Goal: Answer question/provide support: Share knowledge or assist other users

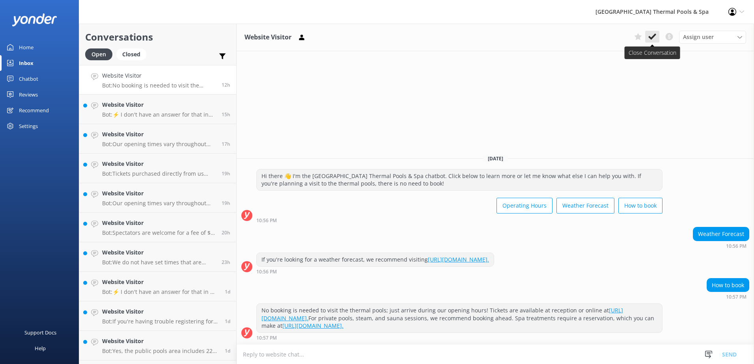
click at [655, 41] on icon at bounding box center [652, 37] width 8 height 8
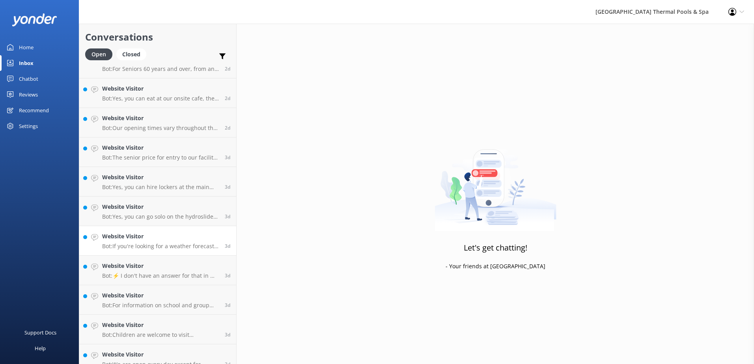
scroll to position [943, 0]
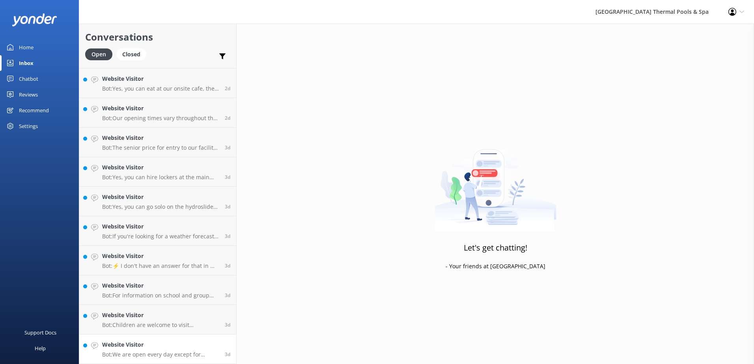
click at [183, 355] on p "Bot: We are open every day except for [DATE]. You can check our current hours a…" at bounding box center [160, 354] width 117 height 7
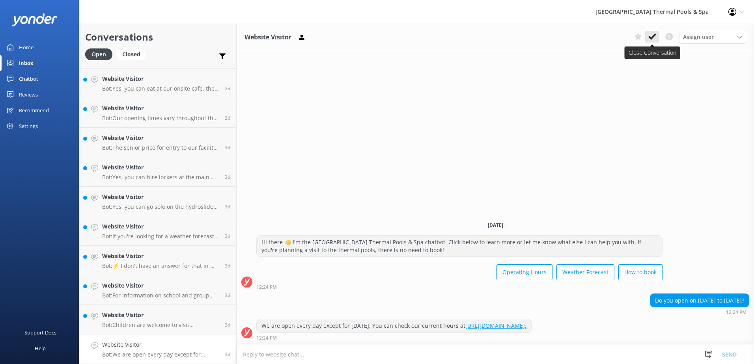
click at [649, 35] on icon at bounding box center [652, 37] width 8 height 8
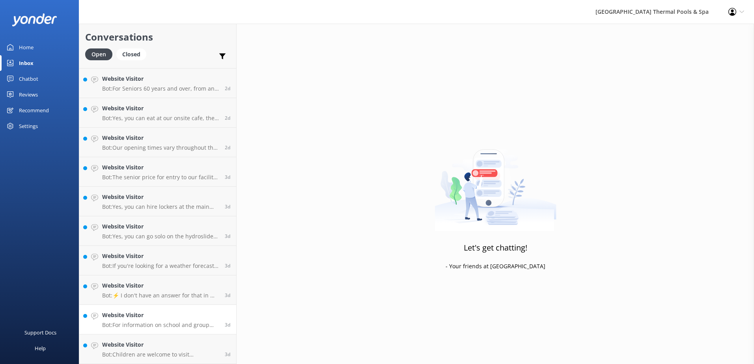
scroll to position [913, 0]
click at [170, 318] on h4 "Website Visitor" at bounding box center [160, 315] width 117 height 9
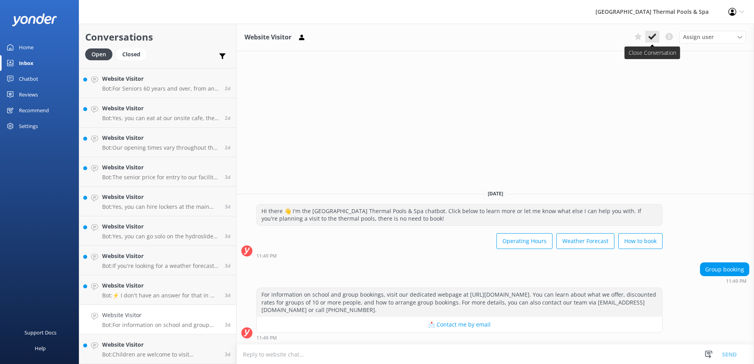
click at [659, 36] on button at bounding box center [652, 37] width 14 height 12
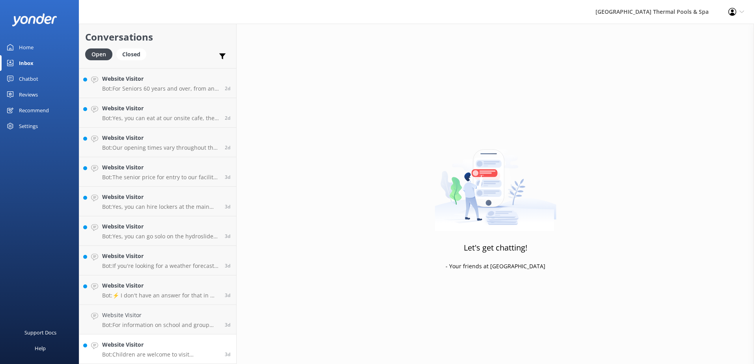
click at [128, 347] on h4 "Website Visitor" at bounding box center [160, 345] width 117 height 9
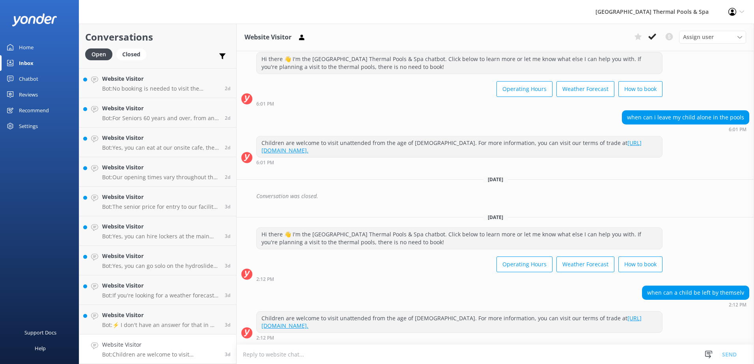
scroll to position [884, 0]
click at [654, 37] on icon at bounding box center [652, 37] width 8 height 8
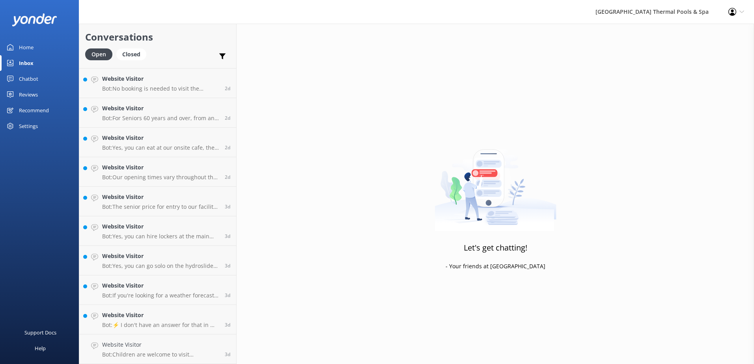
scroll to position [854, 0]
click at [103, 339] on link "Website Visitor Bot: ⚡ I don't have an answer for that in my knowledge base. Pl…" at bounding box center [157, 350] width 157 height 30
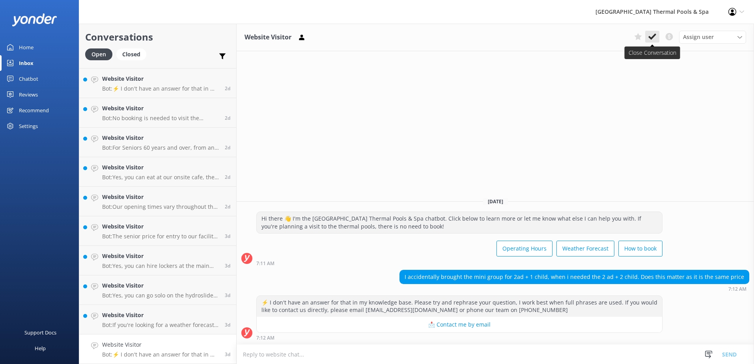
click at [649, 40] on icon at bounding box center [652, 37] width 8 height 8
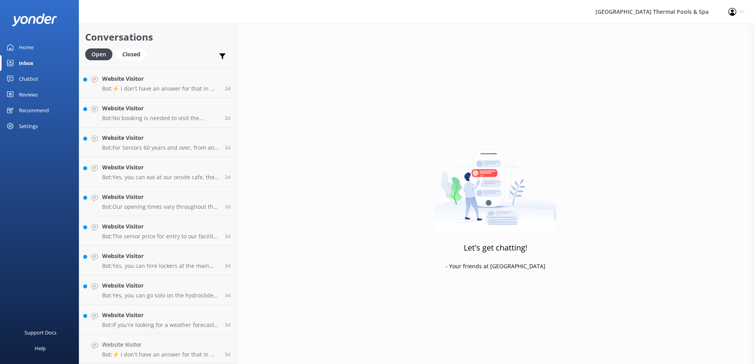
scroll to position [825, 0]
click at [160, 352] on p "Bot: If you're looking for a weather forecast, we recommend visiting [URL][DOMA…" at bounding box center [160, 354] width 117 height 7
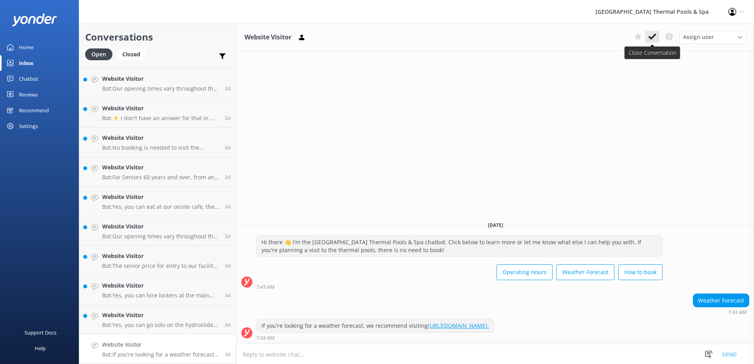
click at [652, 36] on icon at bounding box center [652, 37] width 8 height 8
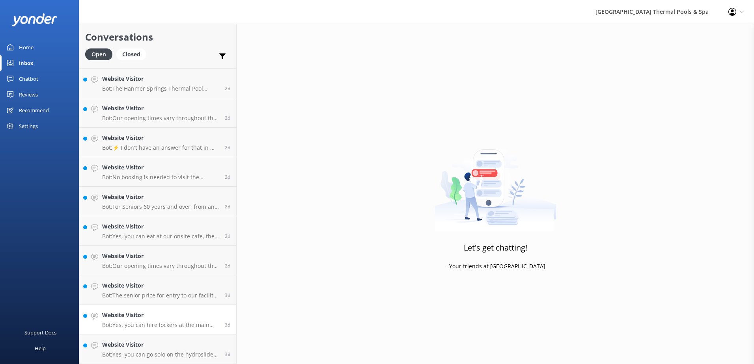
scroll to position [795, 0]
click at [145, 342] on h4 "Website Visitor" at bounding box center [160, 345] width 117 height 9
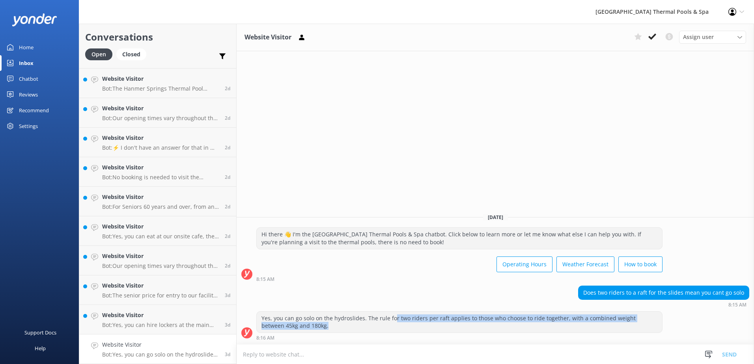
drag, startPoint x: 432, startPoint y: 319, endPoint x: 559, endPoint y: 323, distance: 127.0
click at [559, 323] on div "Yes, you can go solo on the hydroslides. The rule for two riders per raft appli…" at bounding box center [459, 322] width 405 height 21
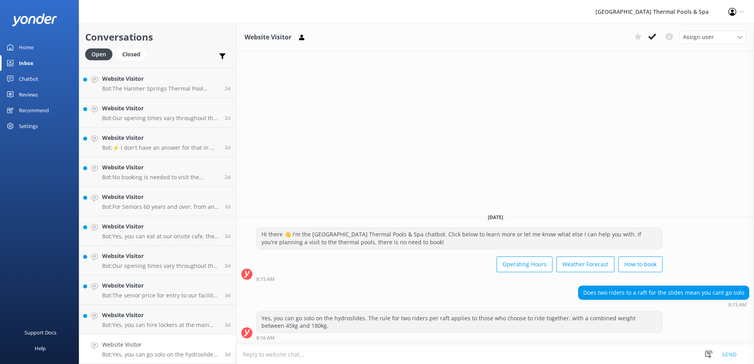
drag, startPoint x: 559, startPoint y: 323, endPoint x: 653, endPoint y: 296, distance: 97.3
click at [653, 296] on div "Does two riders to a raft for the slides mean you cant go solo" at bounding box center [664, 292] width 170 height 13
click at [633, 37] on button at bounding box center [638, 37] width 14 height 12
click at [171, 309] on link "Website Visitor Bot: Yes, you can hire lockers at the main entrance on the day.…" at bounding box center [157, 320] width 157 height 30
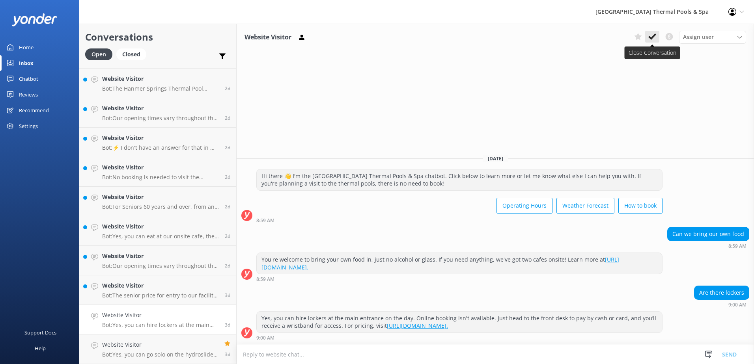
click at [654, 37] on icon at bounding box center [652, 37] width 8 height 8
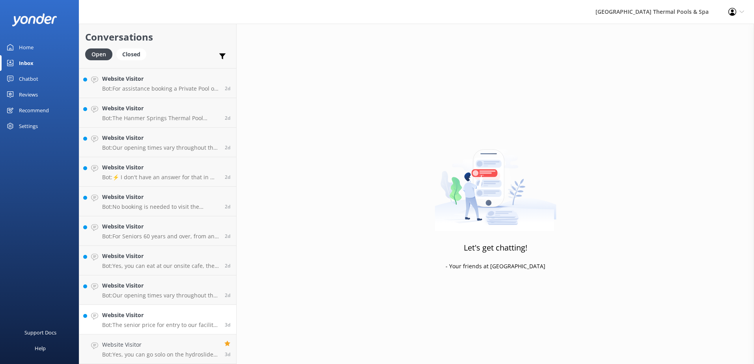
scroll to position [765, 0]
click at [147, 297] on p "Bot: Our opening times vary throughout the year. You can find our current hours…" at bounding box center [160, 295] width 117 height 7
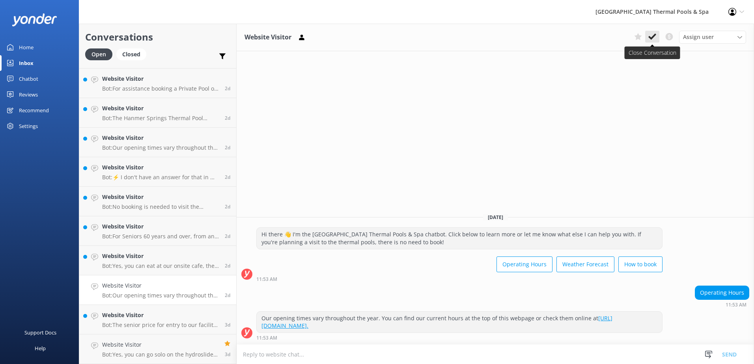
click at [653, 40] on icon at bounding box center [652, 37] width 8 height 8
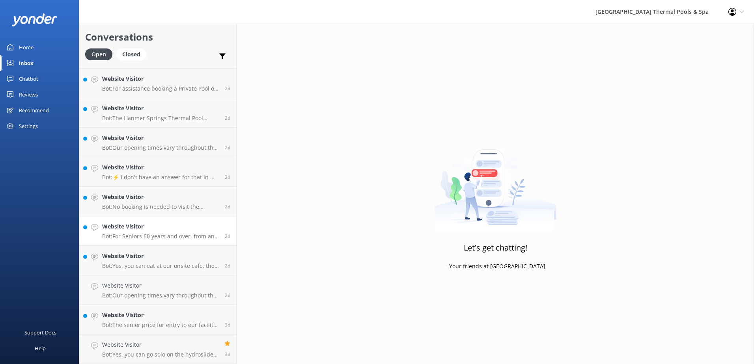
scroll to position [736, 0]
click at [138, 269] on link "Website Visitor Bot: For Seniors 60 years and over, from any country, we offer …" at bounding box center [157, 261] width 157 height 30
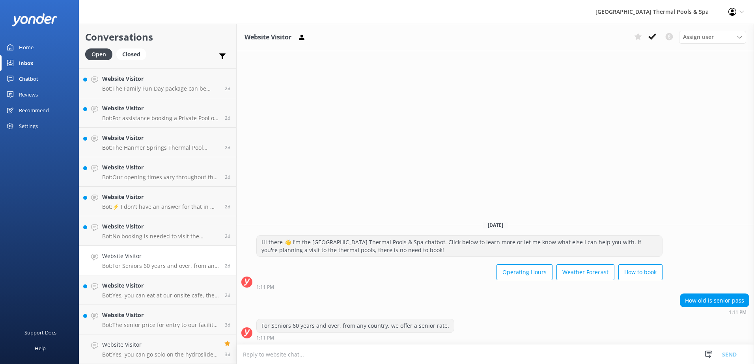
click at [656, 43] on div "Assign user [PERSON_NAME] iSITE [PERSON_NAME] Sacha [PERSON_NAME]" at bounding box center [688, 37] width 115 height 13
click at [653, 40] on icon at bounding box center [652, 37] width 8 height 8
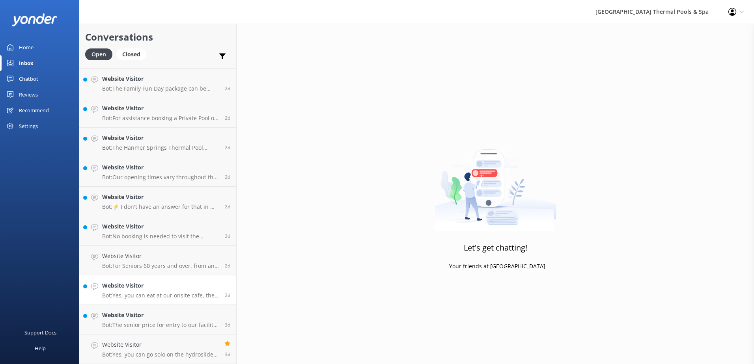
scroll to position [706, 0]
click at [130, 274] on link "Website Visitor Bot: No booking is needed to visit the thermal pools; just arri…" at bounding box center [157, 261] width 157 height 30
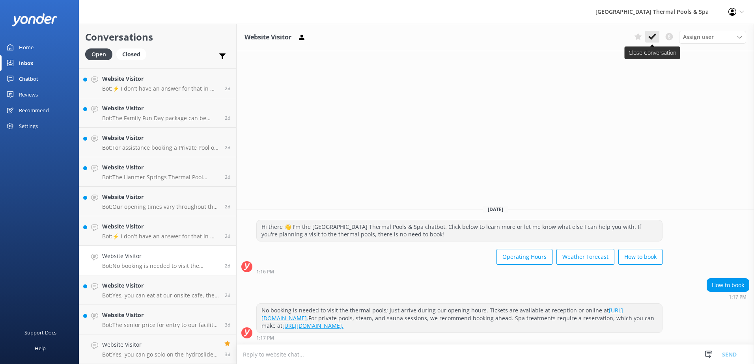
click at [655, 32] on button at bounding box center [652, 37] width 14 height 12
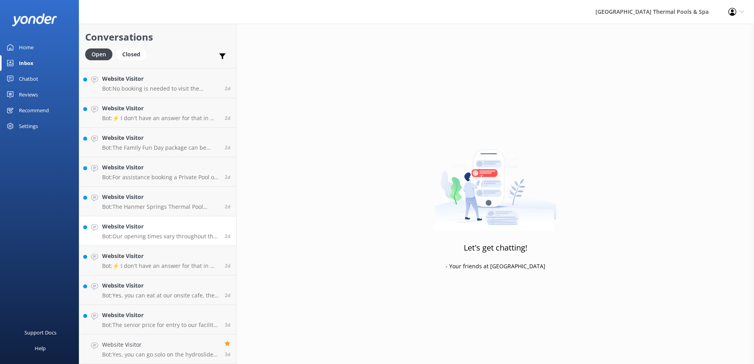
scroll to position [677, 0]
click at [185, 234] on p "Bot: Our opening times vary throughout the year. You can find our current hours…" at bounding box center [160, 236] width 117 height 7
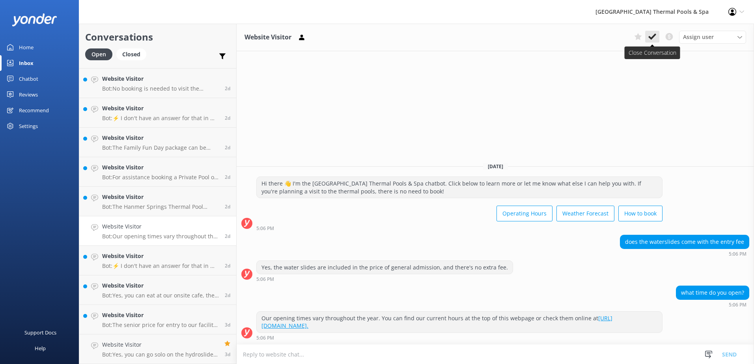
click at [654, 37] on use at bounding box center [652, 37] width 8 height 6
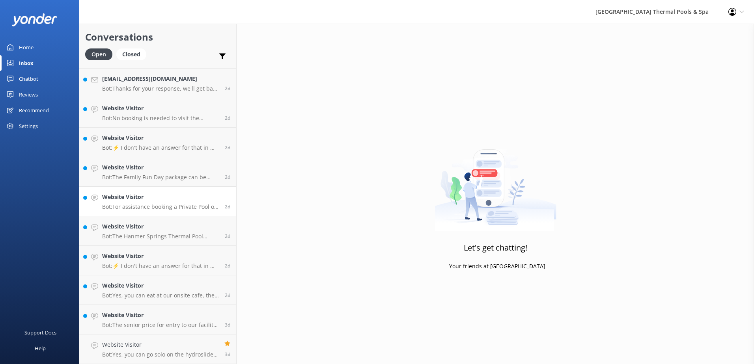
scroll to position [647, 0]
click at [132, 191] on link "Website Visitor Bot: For assistance booking a Private Pool or package, you can …" at bounding box center [157, 202] width 157 height 30
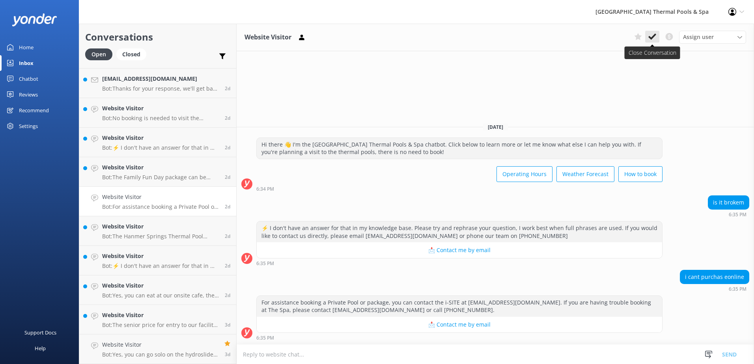
click at [649, 37] on use at bounding box center [652, 37] width 8 height 6
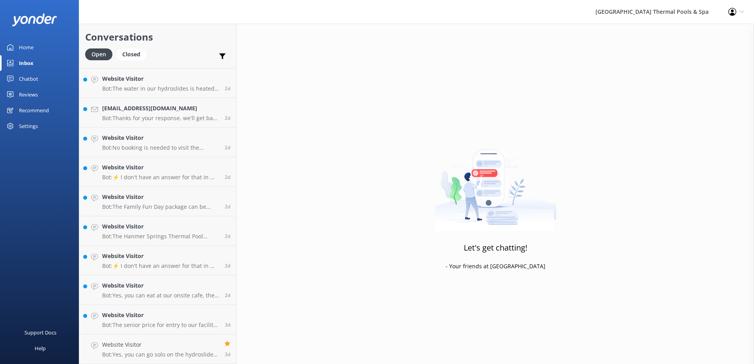
scroll to position [618, 0]
click at [157, 216] on link "Website Visitor Bot: The Family Fun Day package can be purchased directly at th…" at bounding box center [157, 202] width 157 height 30
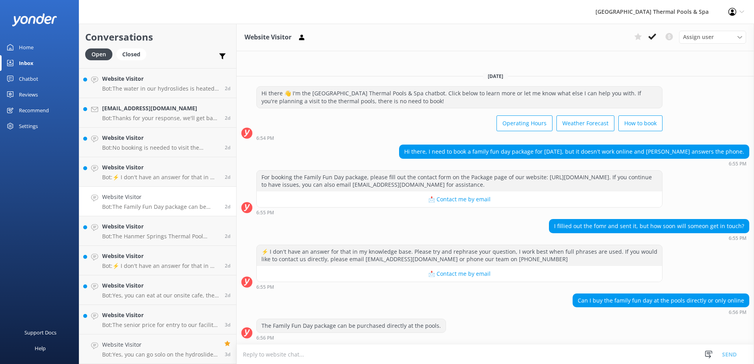
click at [420, 328] on div "The Family Fun Day package can be purchased directly at the pools." at bounding box center [351, 325] width 189 height 13
click at [637, 39] on use at bounding box center [637, 36] width 7 height 7
drag, startPoint x: 619, startPoint y: 223, endPoint x: 614, endPoint y: 265, distance: 42.4
click at [163, 213] on link "Website Visitor Bot: The Family Fun Day package can be purchased directly at th…" at bounding box center [157, 202] width 157 height 30
click at [183, 181] on p "Bot: ⚡ I don't have an answer for that in my knowledge base. Please try and rep…" at bounding box center [160, 177] width 117 height 7
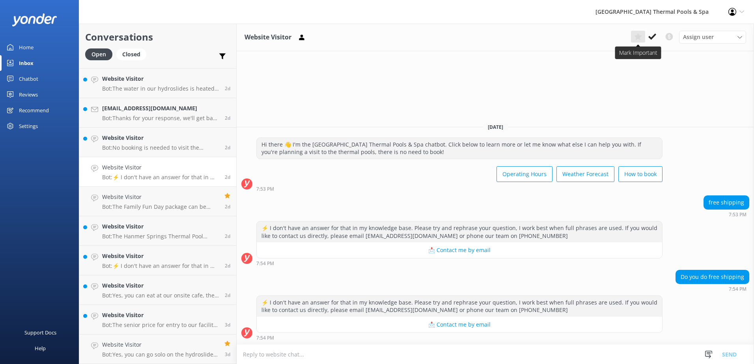
click at [636, 38] on icon at bounding box center [638, 37] width 8 height 8
click at [170, 146] on p "Bot: No booking is needed to visit the thermal pools; just arrive during our op…" at bounding box center [160, 147] width 117 height 7
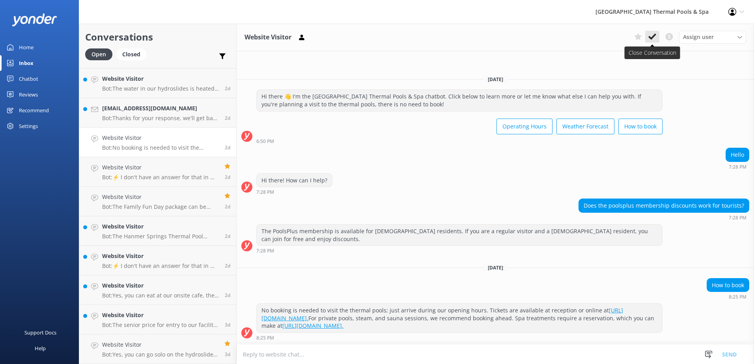
click at [657, 37] on button at bounding box center [652, 37] width 14 height 12
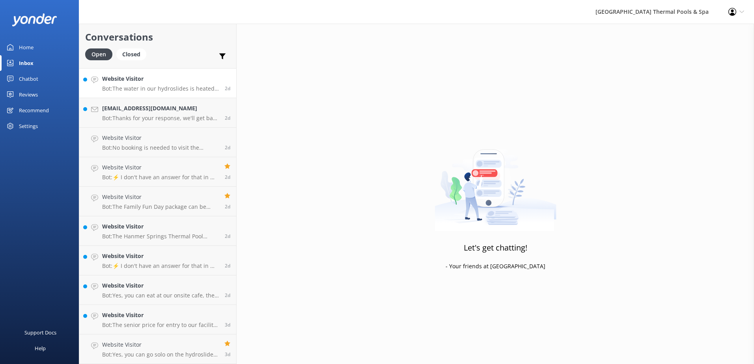
scroll to position [588, 0]
click at [136, 106] on h4 "Website Visitor" at bounding box center [160, 108] width 117 height 9
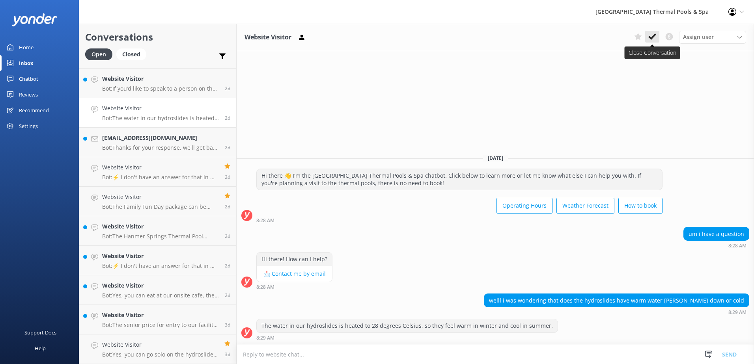
click at [648, 36] on button at bounding box center [652, 37] width 14 height 12
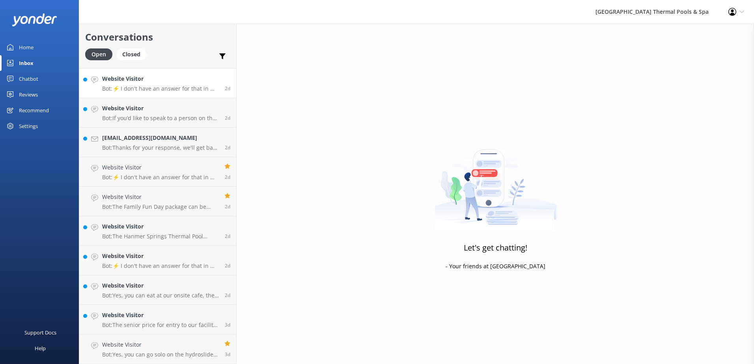
scroll to position [558, 0]
click at [159, 86] on p "Bot: ⚡ I don't have an answer for that in my knowledge base. Please try and rep…" at bounding box center [160, 88] width 117 height 7
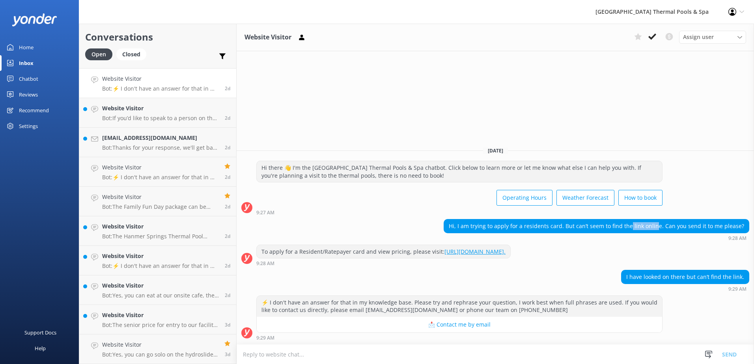
drag, startPoint x: 645, startPoint y: 229, endPoint x: 662, endPoint y: 233, distance: 17.9
click at [662, 233] on div "Hi, I am trying to apply for a residents card. But can’t seem to find the link …" at bounding box center [597, 230] width 306 height 22
click at [662, 235] on div "9:28 AM" at bounding box center [597, 238] width 306 height 6
click at [144, 145] on p "Bot: Thanks for your response, we'll get back to you as soon as we can during o…" at bounding box center [160, 147] width 117 height 7
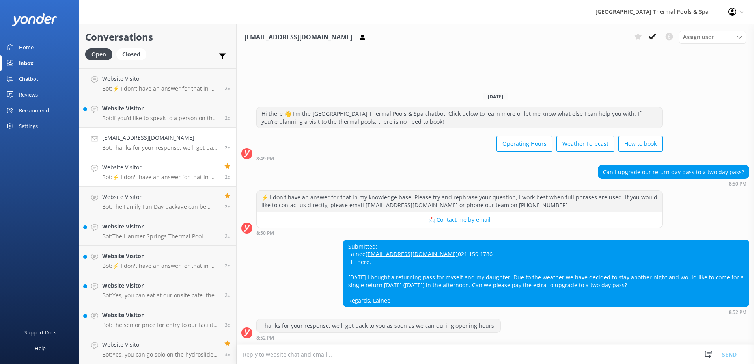
click at [147, 165] on h4 "Website Visitor" at bounding box center [160, 167] width 116 height 9
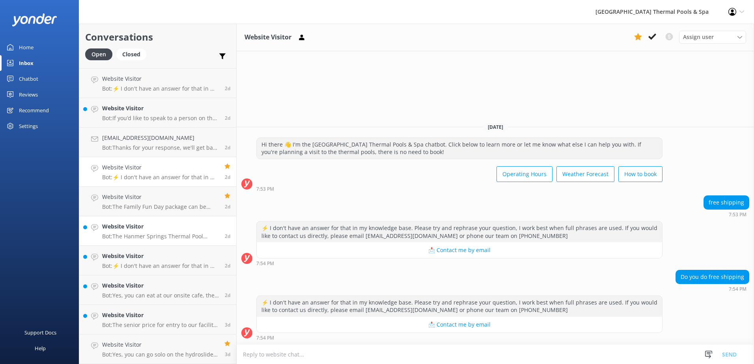
click at [158, 231] on h4 "Website Visitor" at bounding box center [160, 226] width 117 height 9
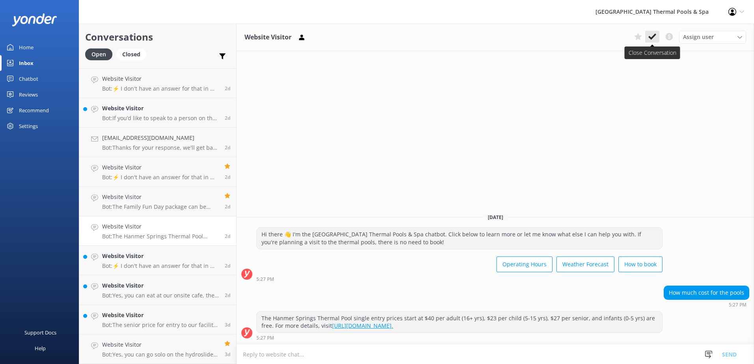
click at [652, 39] on icon at bounding box center [652, 37] width 8 height 8
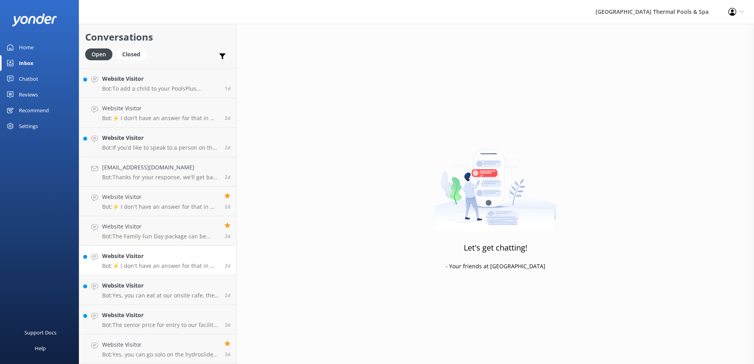
scroll to position [529, 0]
click at [149, 263] on p "Bot: ⚡ I don't have an answer for that in my knowledge base. Please try and rep…" at bounding box center [160, 266] width 117 height 7
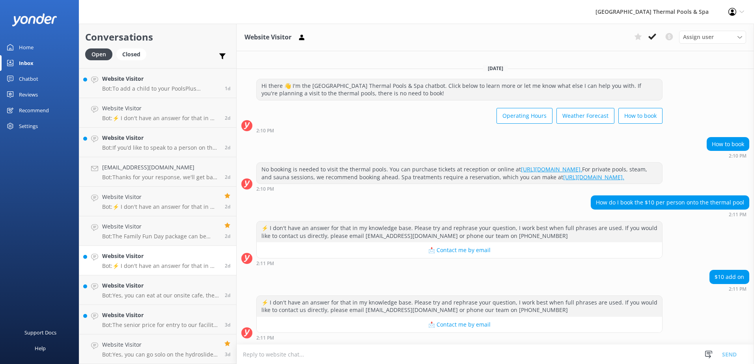
scroll to position [1, 0]
click at [657, 41] on button at bounding box center [652, 37] width 14 height 12
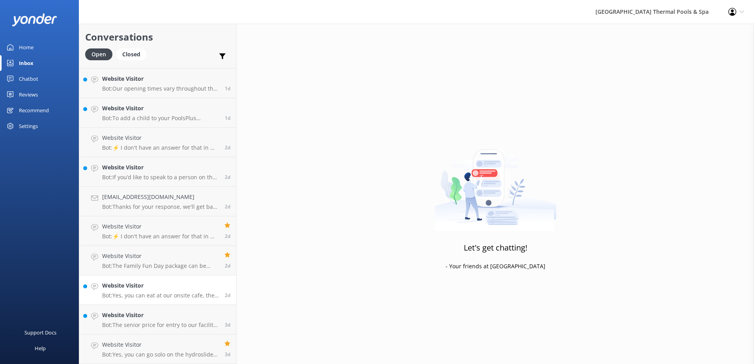
scroll to position [499, 0]
click at [156, 306] on link "Website Visitor Bot: The senior price for entry to our facility is $27 for sing…" at bounding box center [157, 320] width 157 height 30
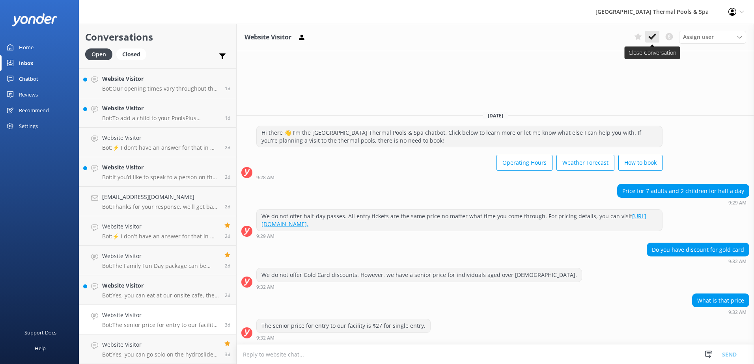
click at [650, 41] on button at bounding box center [652, 37] width 14 height 12
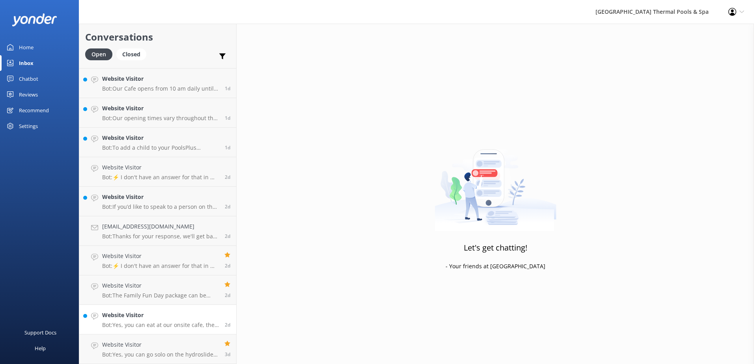
scroll to position [470, 0]
click at [146, 294] on p "Bot: The Family Fun Day package can be purchased directly at the pools." at bounding box center [160, 295] width 116 height 7
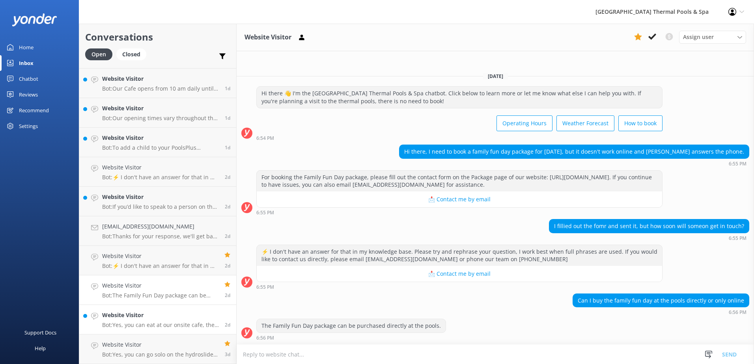
click at [137, 307] on link "Website Visitor Bot: Yes, you can eat at our onsite cafe, the [GEOGRAPHIC_DATA]…" at bounding box center [157, 320] width 157 height 30
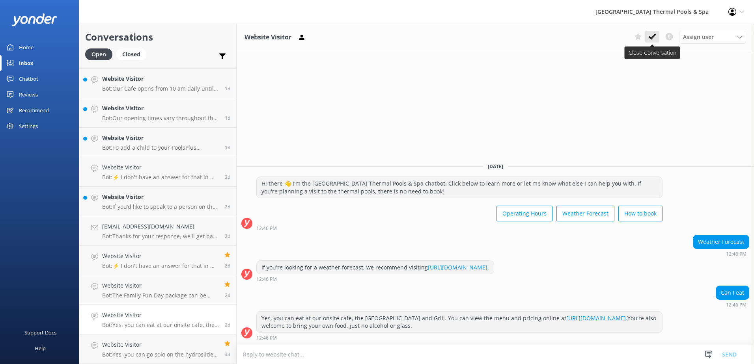
click at [655, 36] on use at bounding box center [652, 37] width 8 height 6
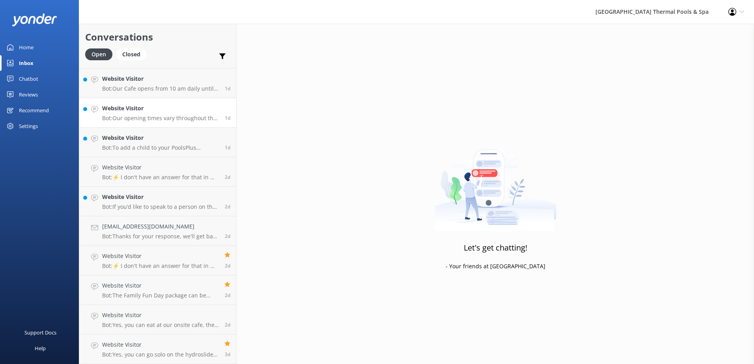
scroll to position [440, 0]
click at [114, 146] on p "Bot: Our opening times vary throughout the year. You can find our current hours…" at bounding box center [160, 147] width 117 height 7
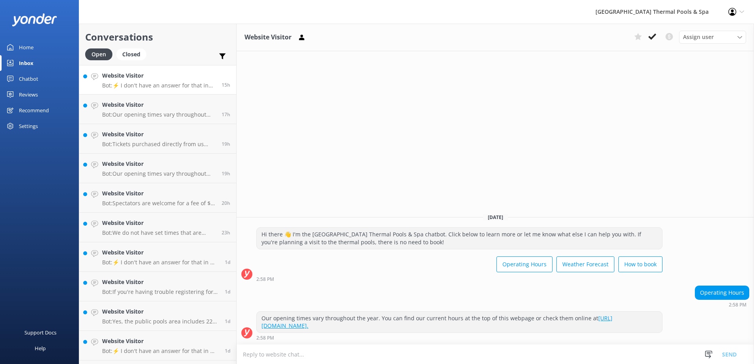
click at [179, 82] on p "Bot: ⚡ I don't have an answer for that in my knowledge base. Please try and rep…" at bounding box center [159, 85] width 114 height 7
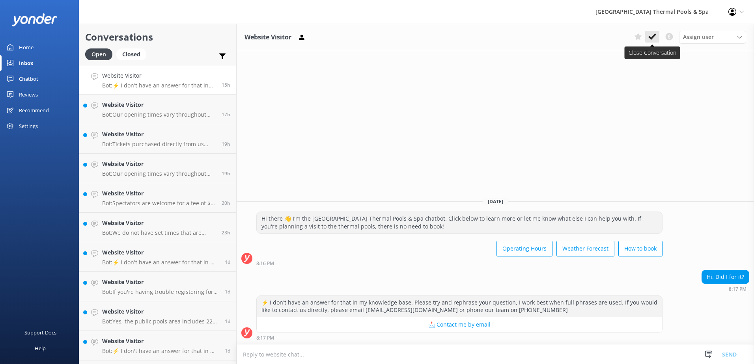
click at [656, 38] on button at bounding box center [652, 37] width 14 height 12
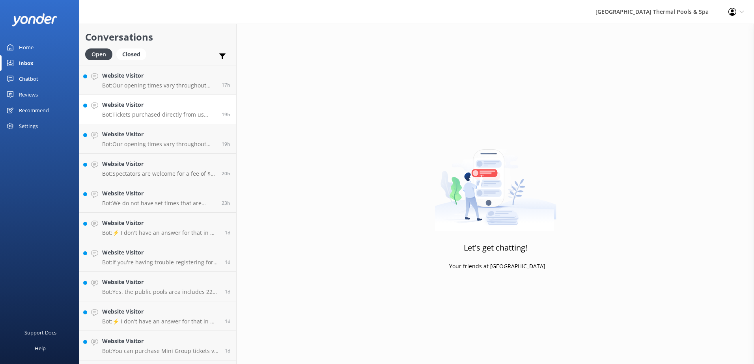
click at [154, 98] on link "Website Visitor Bot: Tickets purchased directly from us have a 1-year expiry fr…" at bounding box center [157, 110] width 157 height 30
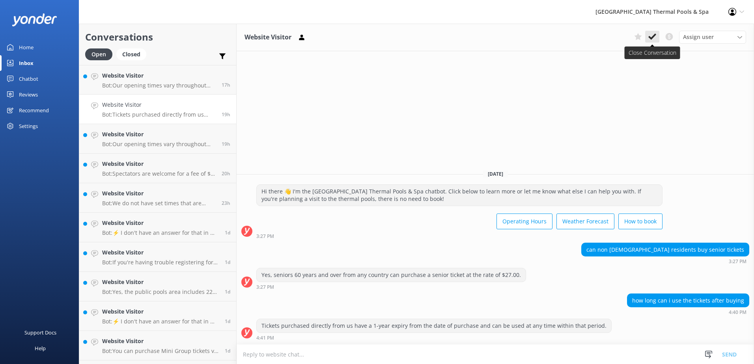
click at [659, 33] on button at bounding box center [652, 37] width 14 height 12
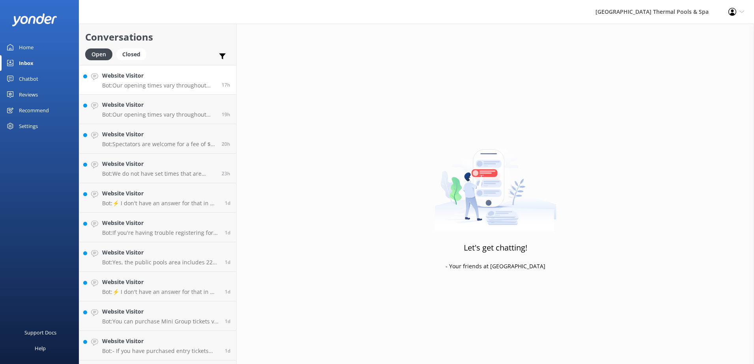
click at [140, 88] on p "Bot: Our opening times vary throughout the year. You can find our current hours…" at bounding box center [159, 85] width 114 height 7
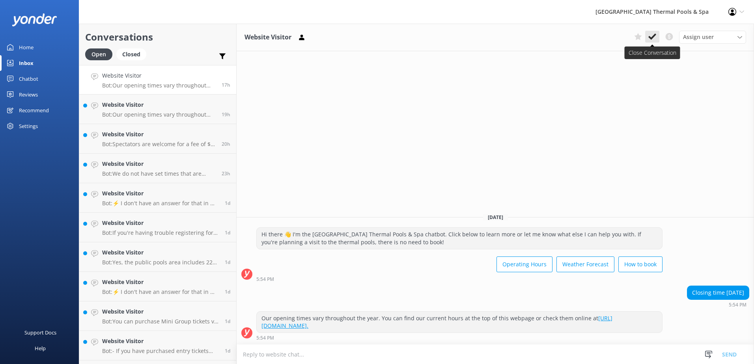
click at [655, 37] on icon at bounding box center [652, 37] width 8 height 8
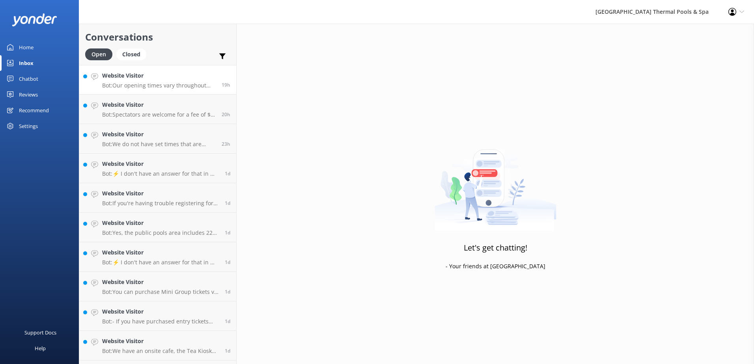
click at [188, 85] on p "Bot: Our opening times vary throughout the year. You can find our current hours…" at bounding box center [159, 85] width 114 height 7
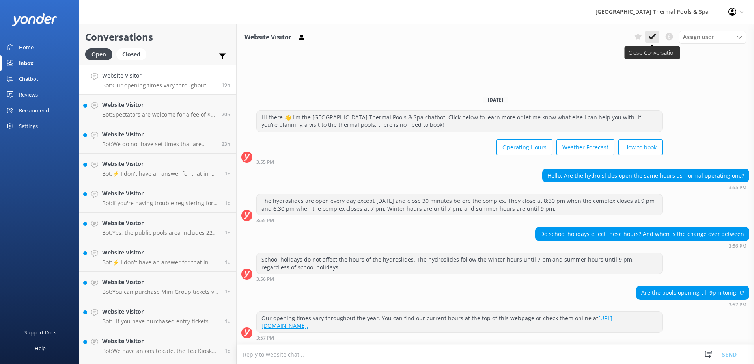
click at [651, 37] on icon at bounding box center [652, 37] width 8 height 8
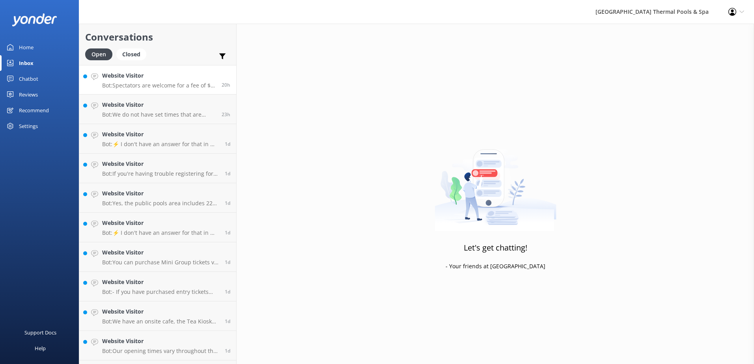
click at [170, 82] on p "Bot: Spectators are welcome for a fee of $3 per person if you're entering the p…" at bounding box center [159, 85] width 114 height 7
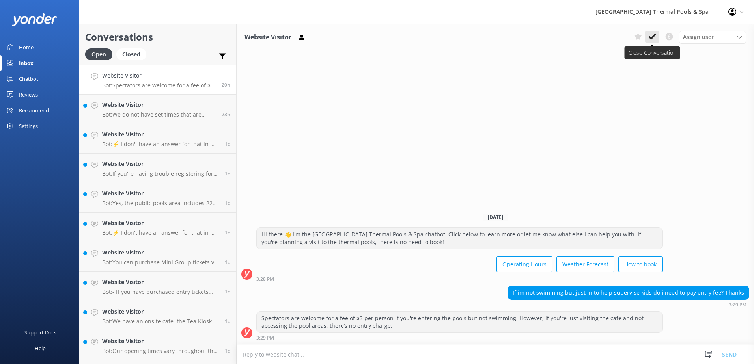
click at [658, 34] on button at bounding box center [652, 37] width 14 height 12
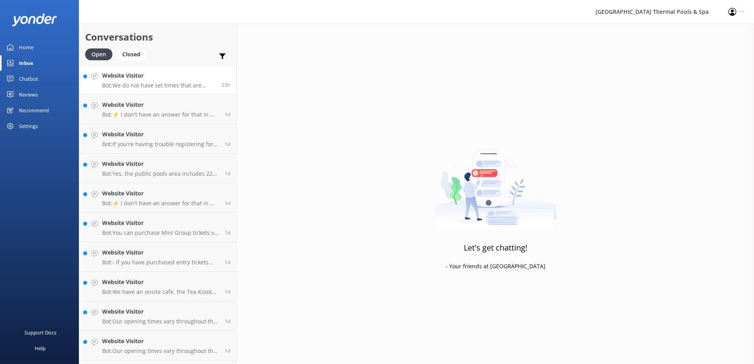
click at [147, 82] on p "Bot: We do not have set times that are busy, as our days constantly change. How…" at bounding box center [159, 85] width 114 height 7
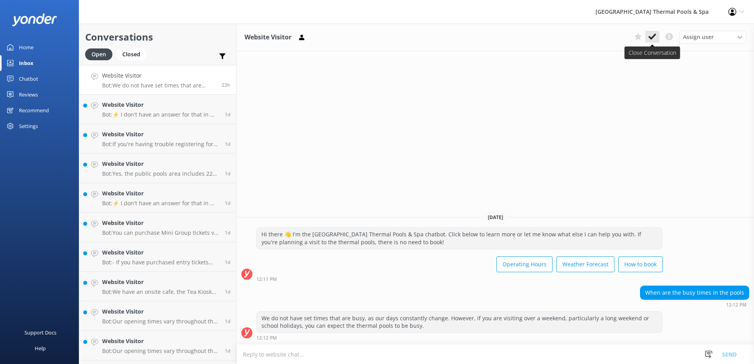
click at [649, 41] on button at bounding box center [652, 37] width 14 height 12
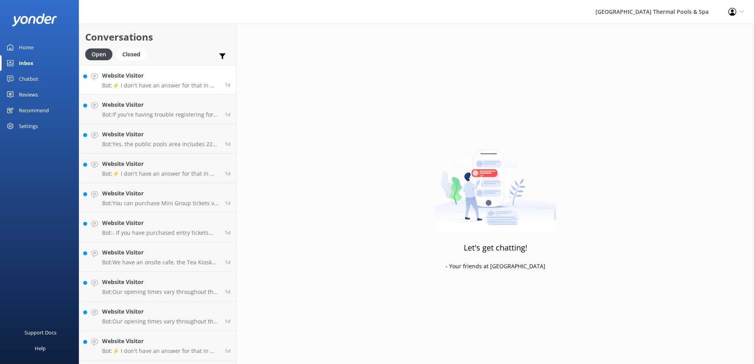
click at [165, 87] on p "Bot: ⚡ I don't have an answer for that in my knowledge base. Please try and rep…" at bounding box center [160, 85] width 117 height 7
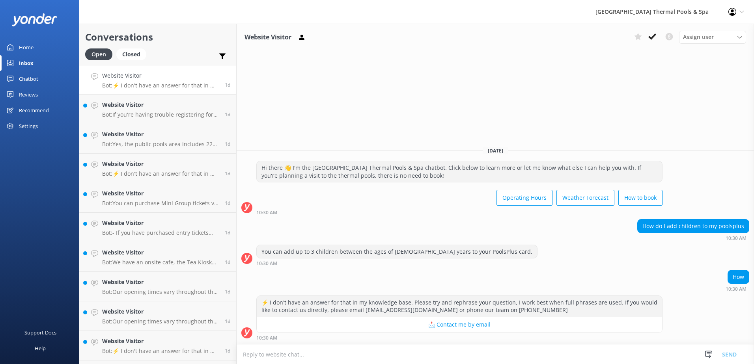
drag, startPoint x: 653, startPoint y: 41, endPoint x: 622, endPoint y: 112, distance: 77.0
click at [622, 112] on div "Website Visitor Assign user [PERSON_NAME] iSITE [PERSON_NAME] Sacha [PERSON_NAM…" at bounding box center [495, 194] width 517 height 341
click at [646, 37] on button at bounding box center [652, 37] width 14 height 12
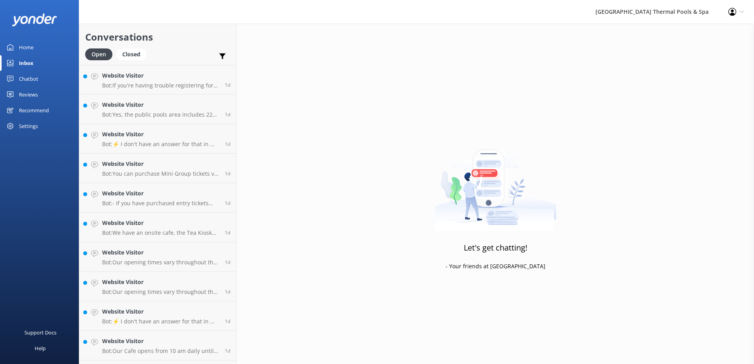
click at [152, 101] on h4 "Website Visitor" at bounding box center [160, 105] width 117 height 9
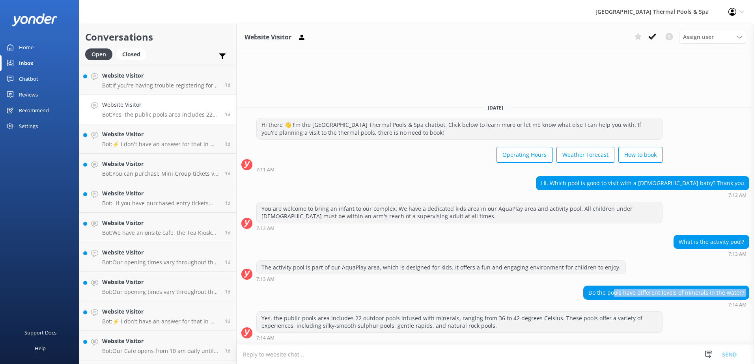
drag, startPoint x: 620, startPoint y: 295, endPoint x: 675, endPoint y: 308, distance: 56.8
click at [675, 308] on div "Do the pools have different levels of minerals in the water? 7:14 AM" at bounding box center [495, 299] width 517 height 26
drag, startPoint x: 675, startPoint y: 308, endPoint x: 648, endPoint y: 310, distance: 27.6
click at [648, 310] on div "Do the pools have different levels of minerals in the water? 7:14 AM" at bounding box center [495, 299] width 517 height 26
click at [650, 37] on use at bounding box center [652, 37] width 8 height 6
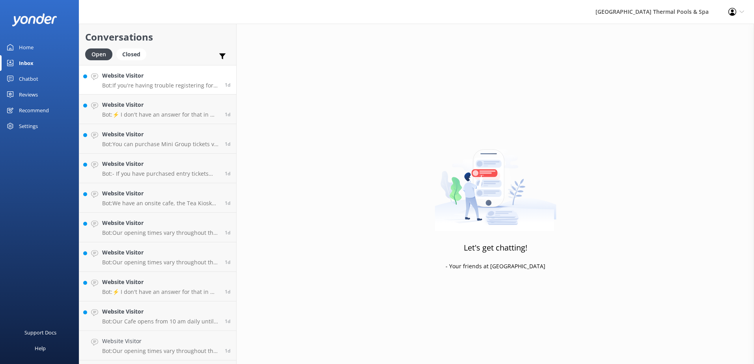
click at [171, 86] on p "Bot: If you're having trouble registering for the PoolsPlus membership, you can…" at bounding box center [160, 85] width 117 height 7
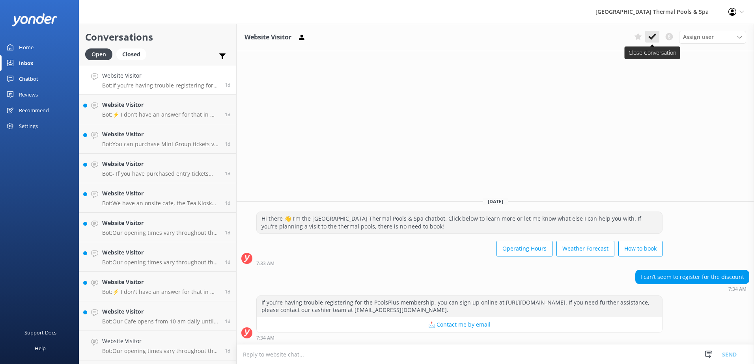
click at [652, 36] on icon at bounding box center [652, 37] width 8 height 8
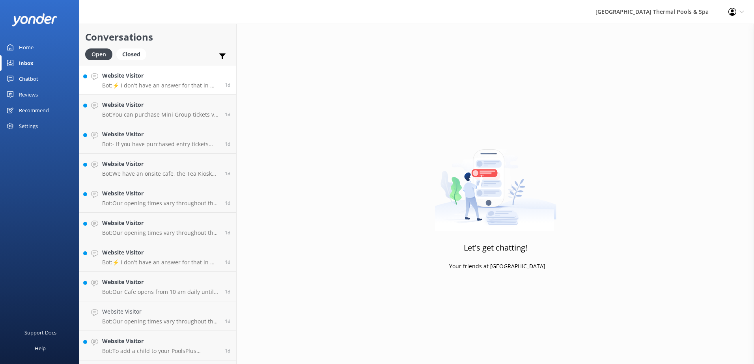
click at [145, 86] on p "Bot: ⚡ I don't have an answer for that in my knowledge base. Please try and rep…" at bounding box center [160, 85] width 117 height 7
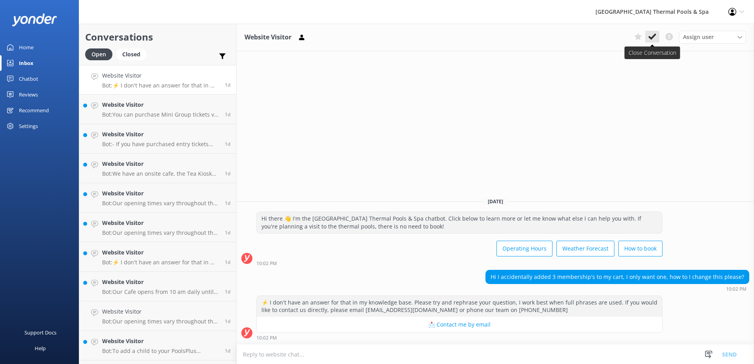
click at [656, 37] on icon at bounding box center [652, 37] width 8 height 8
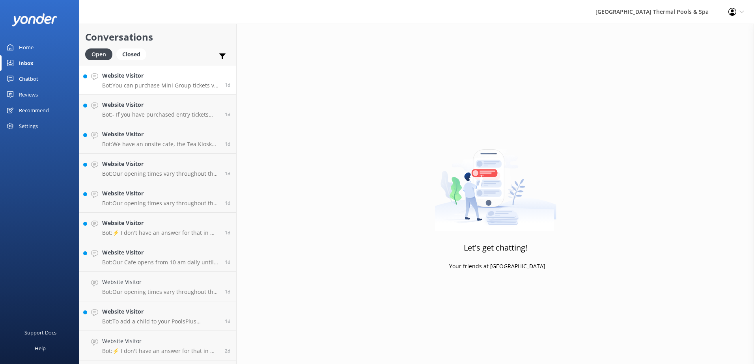
click at [165, 86] on p "Bot: You can purchase Mini Group tickets via our website." at bounding box center [160, 85] width 117 height 7
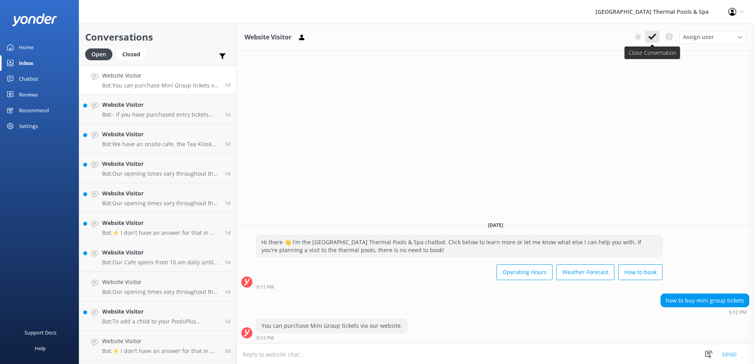
click at [652, 36] on icon at bounding box center [652, 37] width 8 height 8
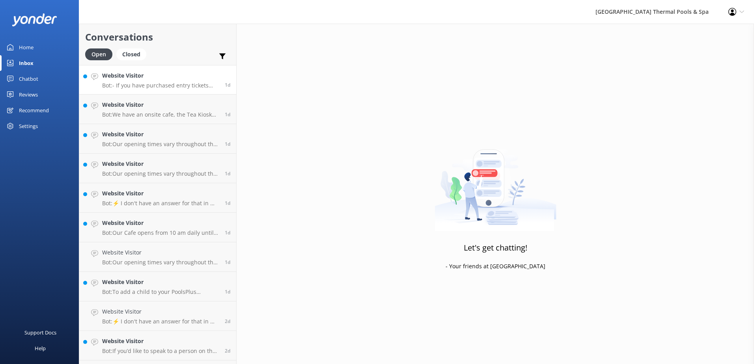
click at [132, 82] on div "Website Visitor Bot: - If you have purchased entry tickets through a third part…" at bounding box center [160, 79] width 117 height 17
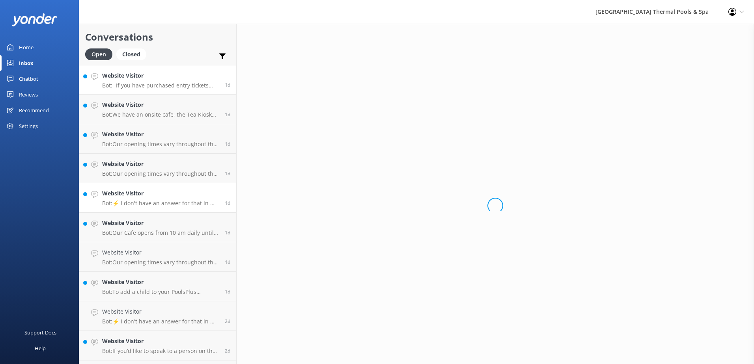
scroll to position [115, 0]
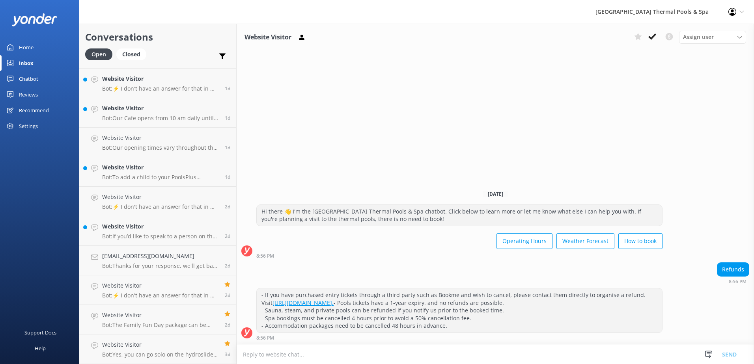
drag, startPoint x: 446, startPoint y: 288, endPoint x: 459, endPoint y: 330, distance: 43.4
click at [459, 330] on div "- If you have purchased entry tickets through a third party such as Bookme and …" at bounding box center [459, 311] width 405 height 44
drag, startPoint x: 459, startPoint y: 330, endPoint x: 449, endPoint y: 329, distance: 9.5
click at [449, 329] on div "- If you have purchased entry tickets through a third party such as Bookme and …" at bounding box center [459, 311] width 405 height 44
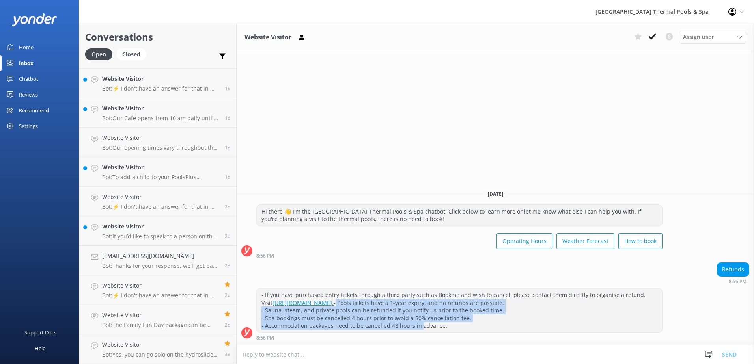
drag, startPoint x: 417, startPoint y: 323, endPoint x: 259, endPoint y: 302, distance: 159.4
click at [259, 302] on div "- If you have purchased entry tickets through a third party such as Bookme and …" at bounding box center [459, 311] width 405 height 44
click at [391, 304] on div "- If you have purchased entry tickets through a third party such as Bookme and …" at bounding box center [459, 311] width 405 height 44
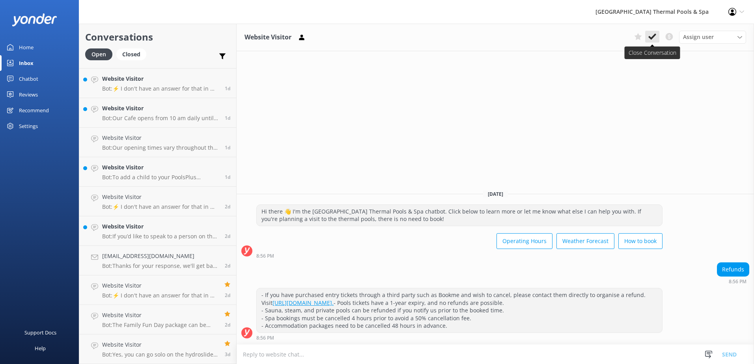
click at [654, 34] on icon at bounding box center [652, 37] width 8 height 8
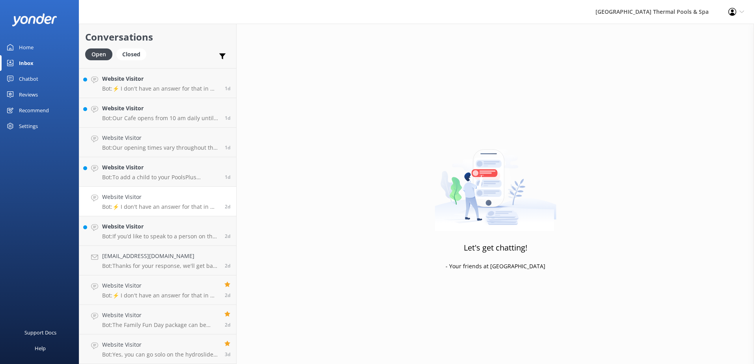
scroll to position [85, 0]
click at [157, 230] on h4 "Website Visitor" at bounding box center [160, 226] width 117 height 9
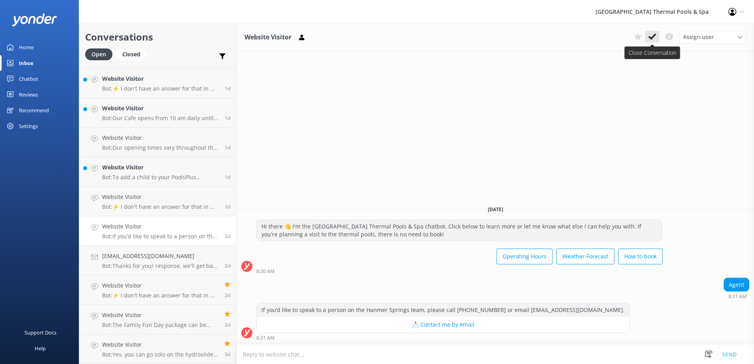
click at [650, 38] on use at bounding box center [652, 37] width 8 height 6
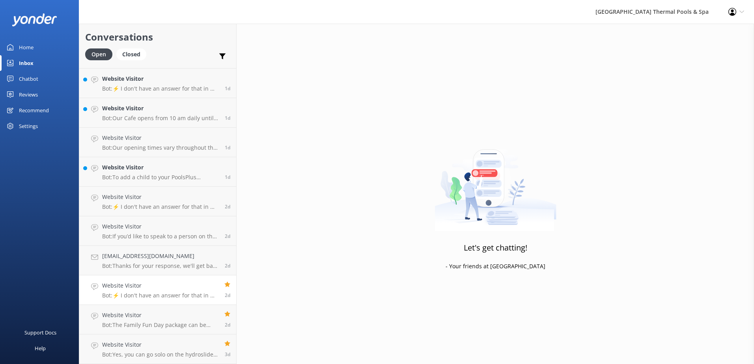
scroll to position [56, 0]
click at [151, 265] on p "Bot: Thanks for your response, we'll get back to you as soon as we can during o…" at bounding box center [160, 266] width 117 height 7
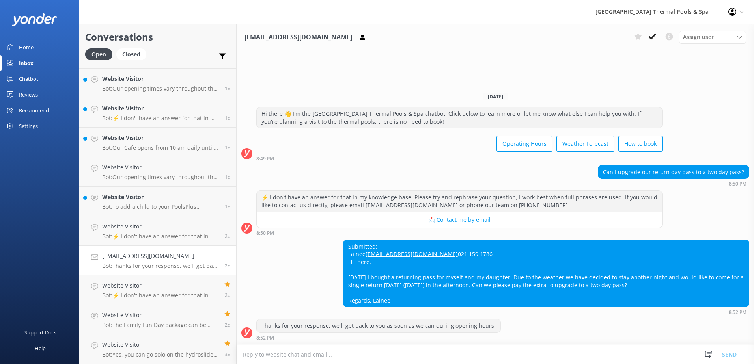
drag, startPoint x: 412, startPoint y: 277, endPoint x: 413, endPoint y: 313, distance: 35.5
drag, startPoint x: 411, startPoint y: 279, endPoint x: 577, endPoint y: 278, distance: 166.4
click at [577, 278] on div "Submitted: [PERSON_NAME] [PERSON_NAME][EMAIL_ADDRESS][DOMAIN_NAME] 021 159 1786…" at bounding box center [545, 273] width 405 height 67
click at [472, 275] on div "Submitted: [PERSON_NAME] [PERSON_NAME][EMAIL_ADDRESS][DOMAIN_NAME] 021 159 1786…" at bounding box center [545, 273] width 405 height 67
click at [652, 35] on icon at bounding box center [652, 37] width 8 height 8
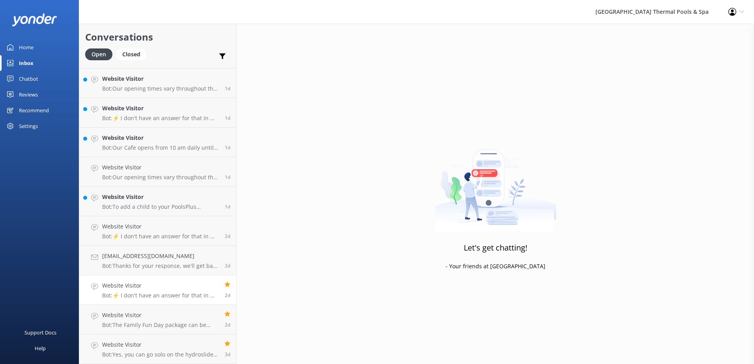
scroll to position [26, 0]
click at [141, 243] on link "Website Visitor Bot: To add a child to your PoolsPlus membership, you can sign …" at bounding box center [157, 231] width 157 height 30
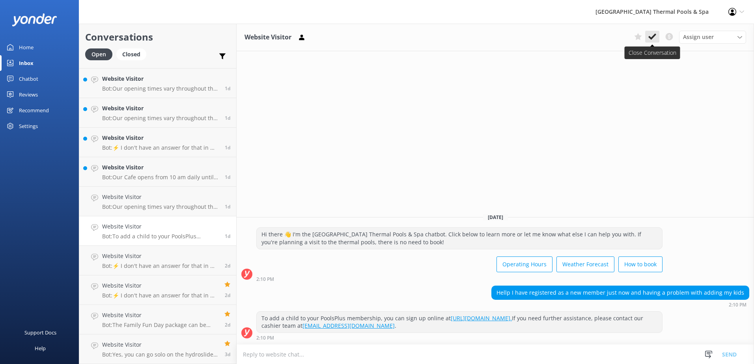
click at [646, 35] on button at bounding box center [652, 37] width 14 height 12
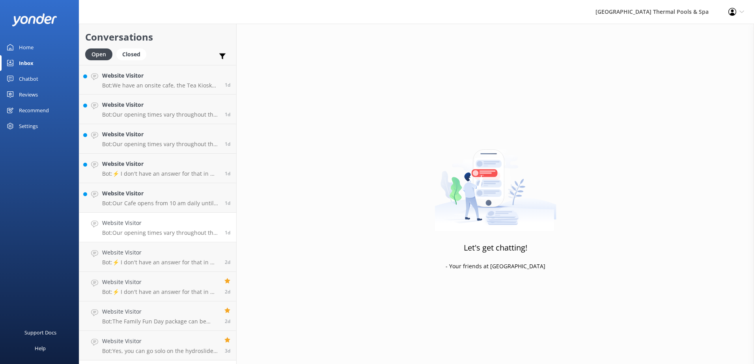
click at [119, 241] on link "Website Visitor Bot: Our opening times vary throughout the year. You can find o…" at bounding box center [157, 228] width 157 height 30
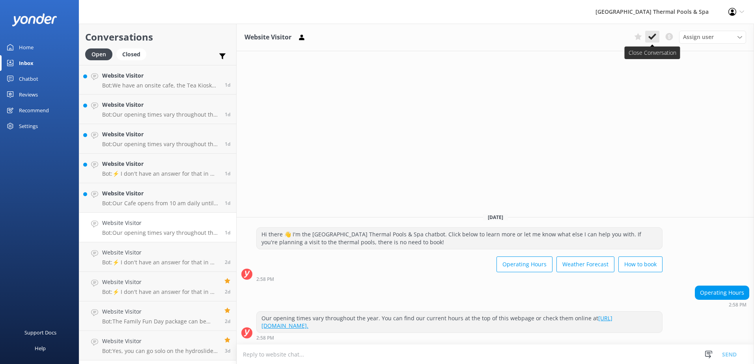
click at [655, 34] on use at bounding box center [652, 37] width 8 height 6
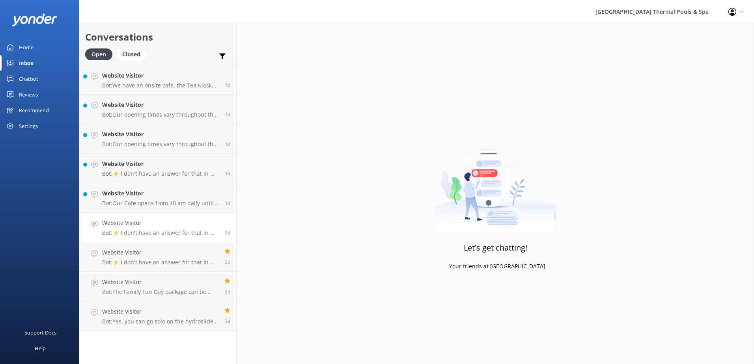
click at [146, 231] on p "Bot: ⚡ I don't have an answer for that in my knowledge base. Please try and rep…" at bounding box center [160, 233] width 117 height 7
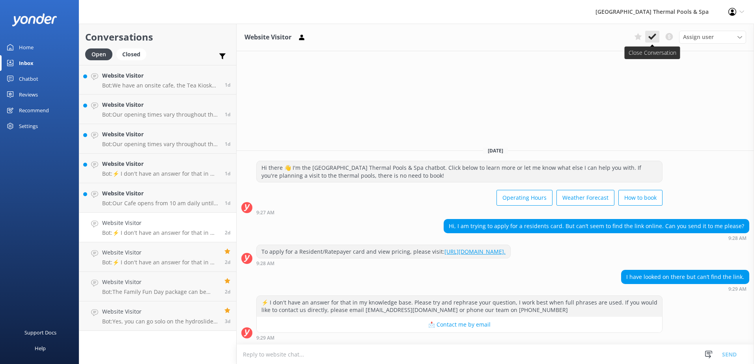
click at [658, 38] on button at bounding box center [652, 37] width 14 height 12
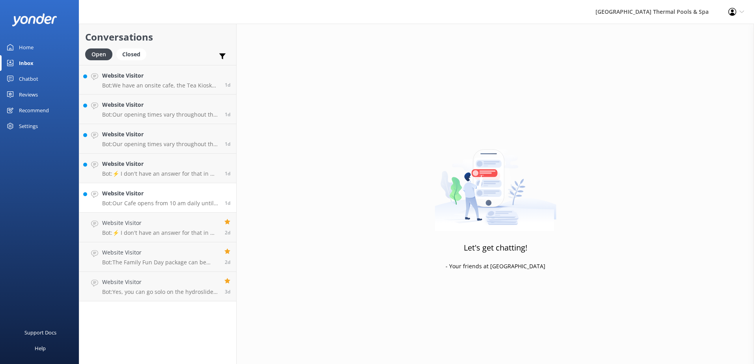
click at [146, 208] on link "Website Visitor Bot: Our Cafe opens from 10 am daily until early evening, but t…" at bounding box center [157, 198] width 157 height 30
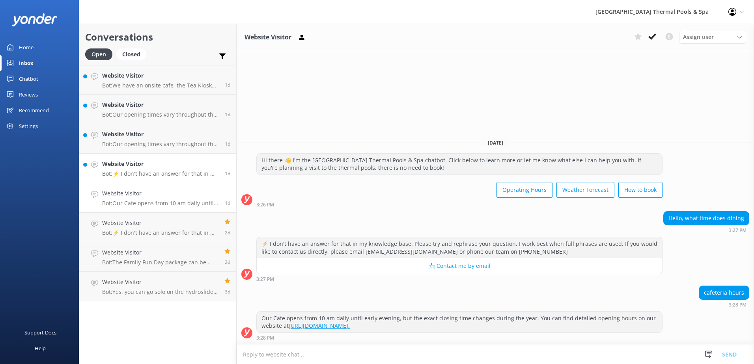
click at [129, 165] on h4 "Website Visitor" at bounding box center [160, 164] width 117 height 9
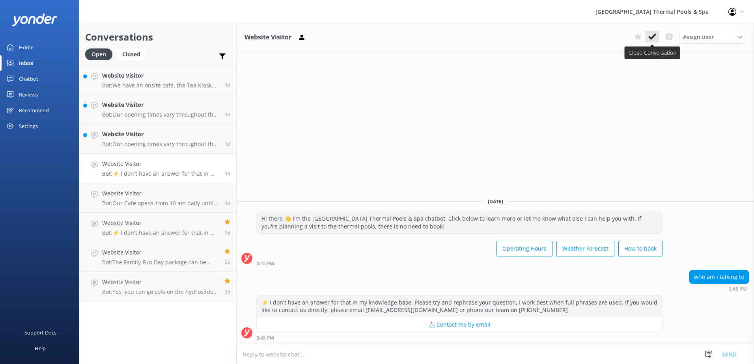
click at [650, 37] on use at bounding box center [652, 37] width 8 height 6
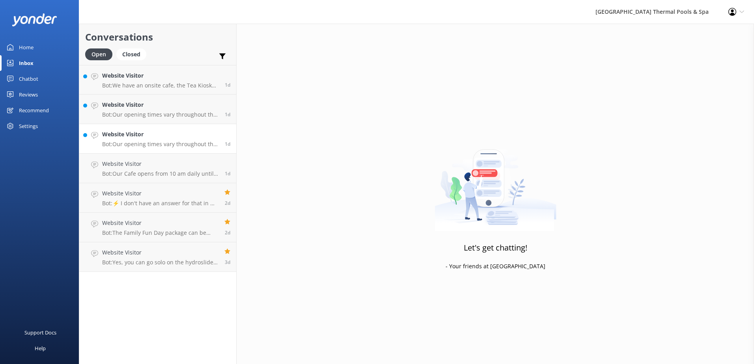
click at [170, 137] on h4 "Website Visitor" at bounding box center [160, 134] width 117 height 9
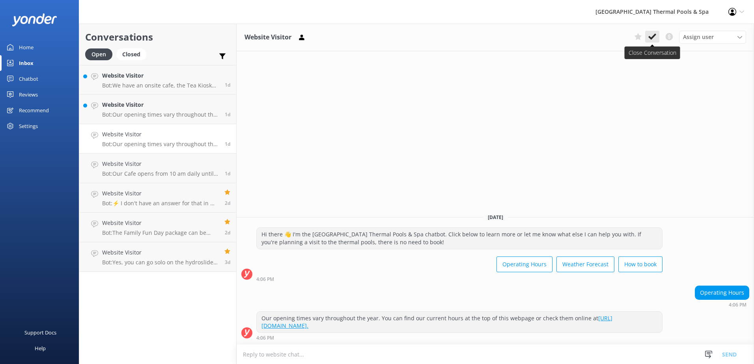
click at [651, 35] on icon at bounding box center [652, 37] width 8 height 8
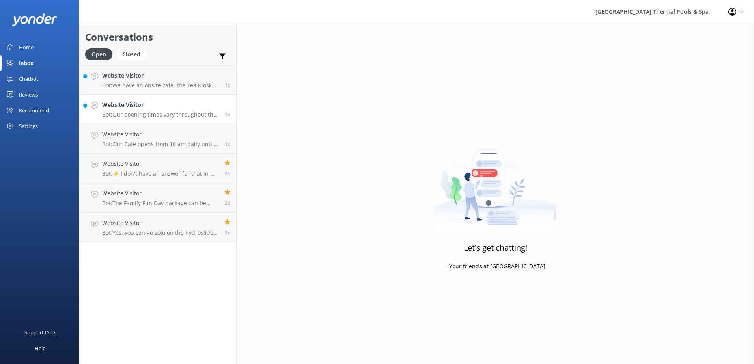
click at [182, 108] on h4 "Website Visitor" at bounding box center [160, 105] width 117 height 9
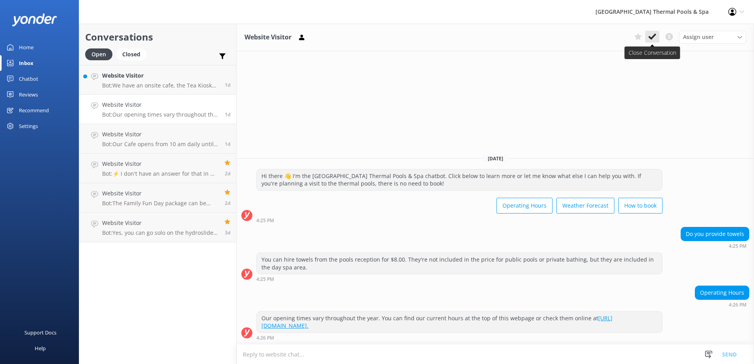
click at [651, 36] on icon at bounding box center [652, 37] width 8 height 8
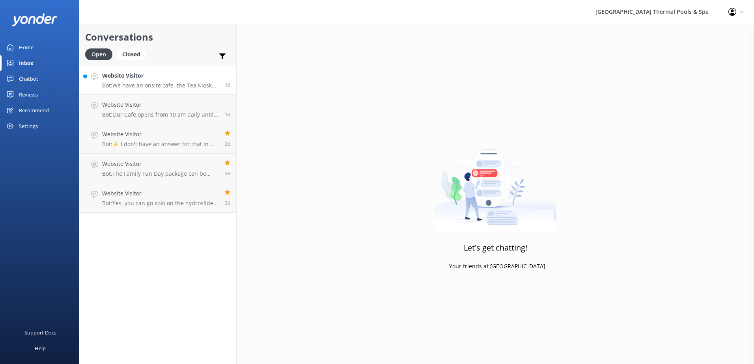
click at [141, 87] on p "Bot: We have an onsite cafe, the Tea Kiosk Cafe and Grill. You can view more de…" at bounding box center [160, 85] width 117 height 7
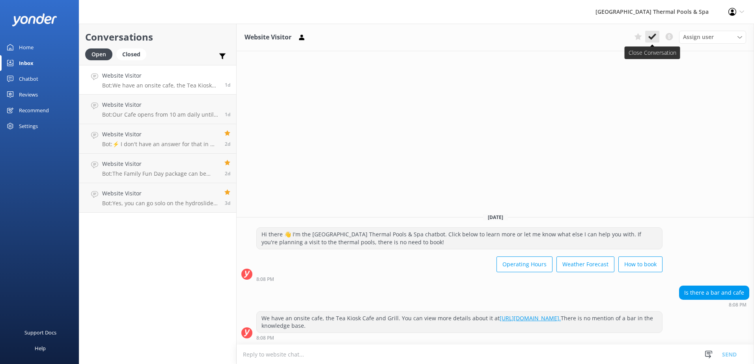
click at [655, 36] on use at bounding box center [652, 37] width 8 height 6
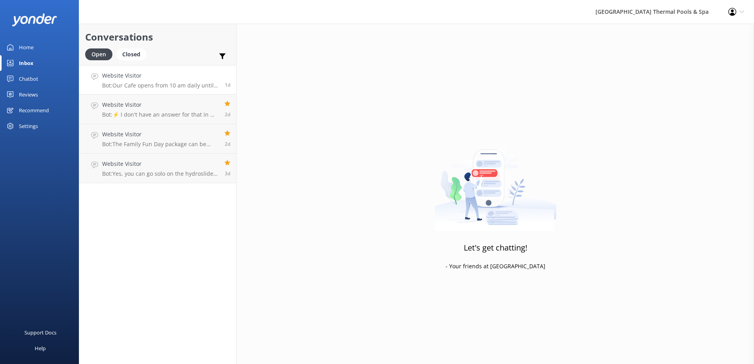
click at [195, 84] on p "Bot: Our Cafe opens from 10 am daily until early evening, but the exact closing…" at bounding box center [160, 85] width 117 height 7
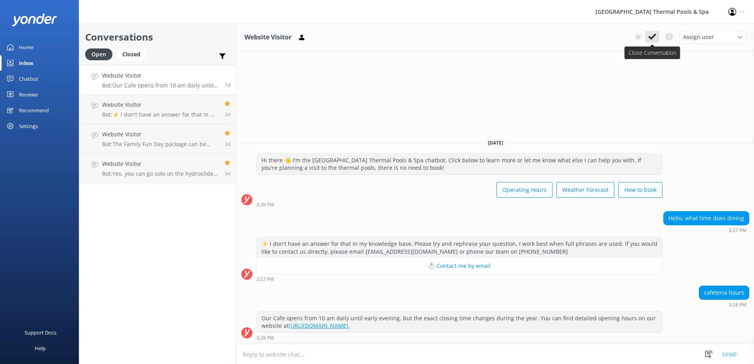
click at [657, 40] on button at bounding box center [652, 37] width 14 height 12
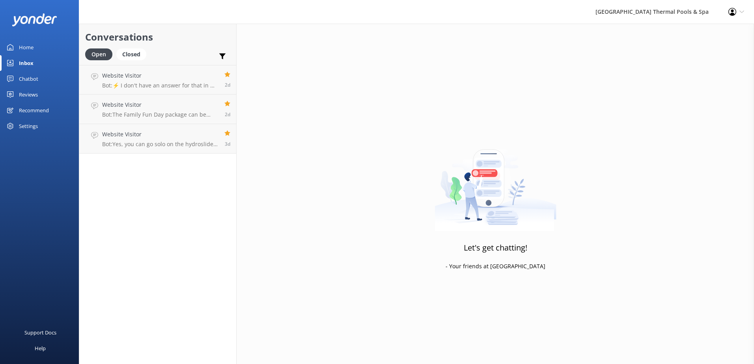
click at [27, 75] on div "Chatbot" at bounding box center [28, 79] width 19 height 16
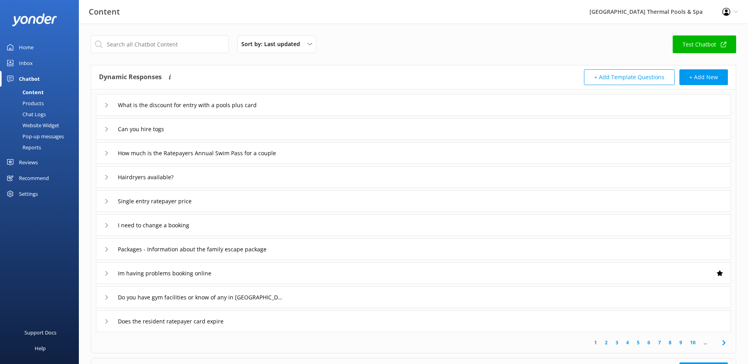
click at [49, 16] on img at bounding box center [34, 19] width 45 height 13
click at [22, 43] on div "Home" at bounding box center [26, 47] width 15 height 16
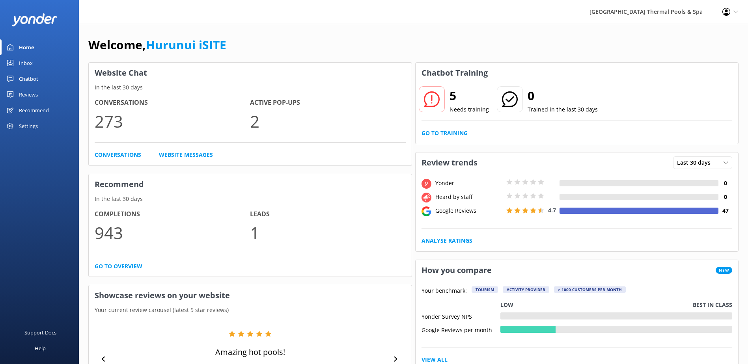
click at [471, 131] on div "Go to Training" at bounding box center [577, 133] width 311 height 9
click at [462, 131] on link "Go to Training" at bounding box center [445, 133] width 46 height 9
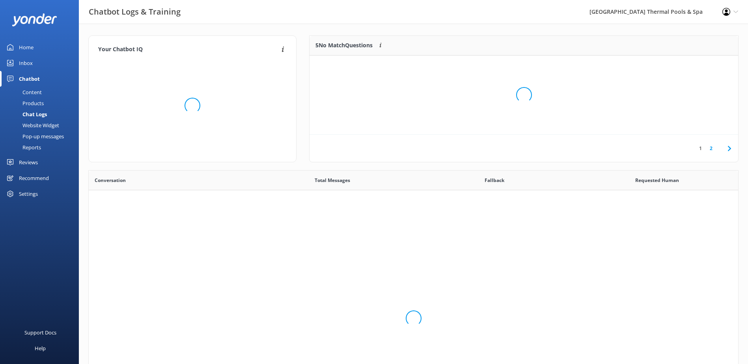
scroll to position [271, 644]
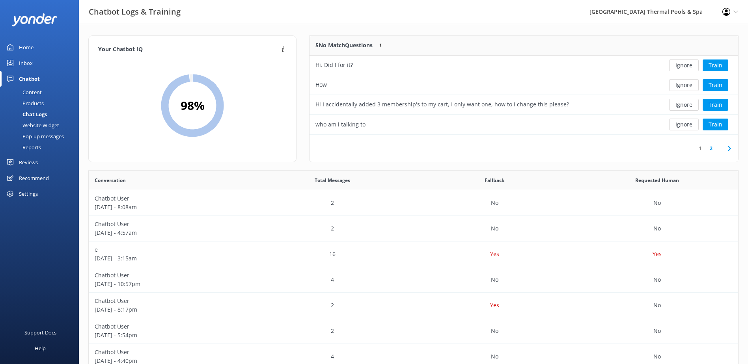
click at [727, 148] on icon at bounding box center [729, 148] width 9 height 9
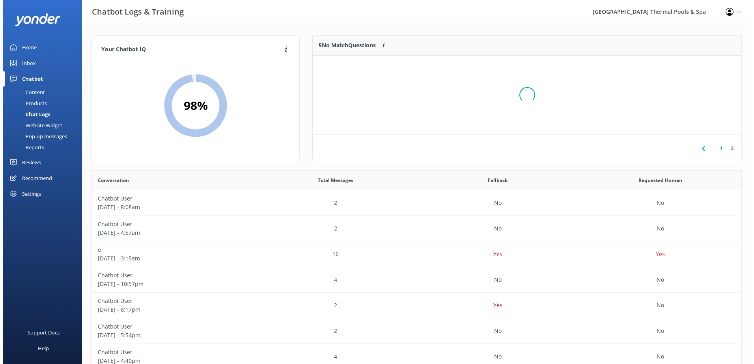
scroll to position [34, 422]
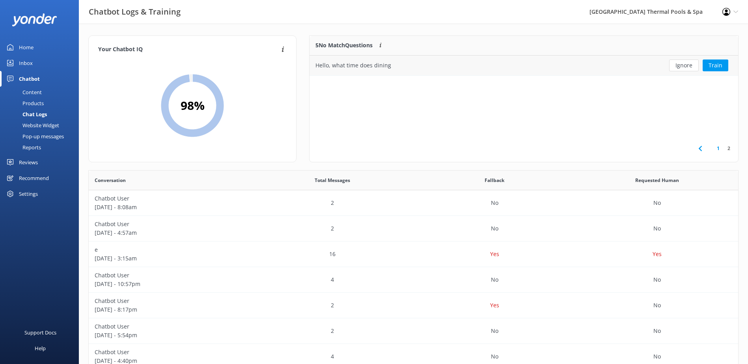
click at [642, 67] on div "Hello, what time does dining" at bounding box center [481, 66] width 342 height 20
click at [545, 67] on div "Hello, what time does dining" at bounding box center [481, 66] width 342 height 20
click at [723, 66] on button "Train" at bounding box center [716, 66] width 26 height 12
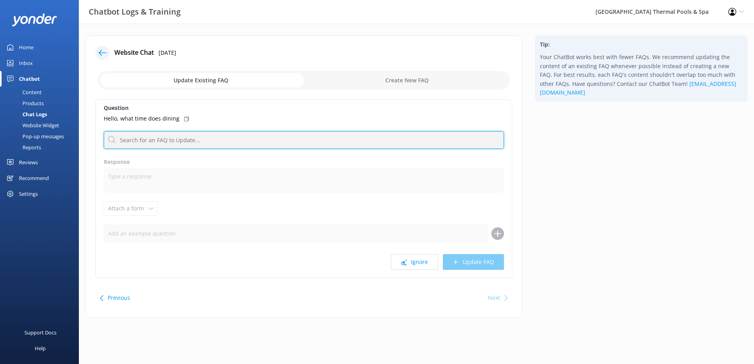
click at [313, 144] on input "text" at bounding box center [304, 140] width 400 height 18
type input "cafe"
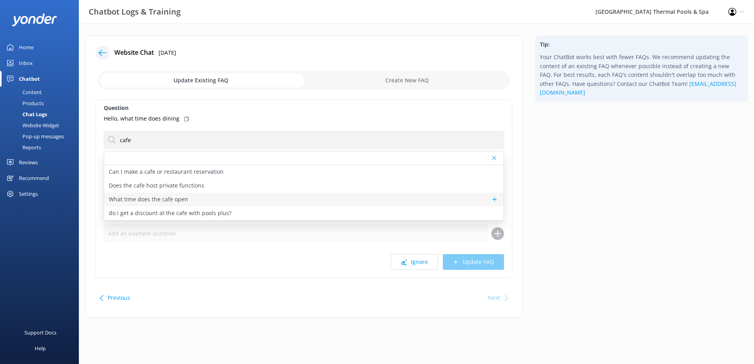
click at [206, 196] on div "What time does the cafe open" at bounding box center [303, 200] width 399 height 14
type textarea "Our Cafe opens from 10 am daily until early evening, it changes during the year…"
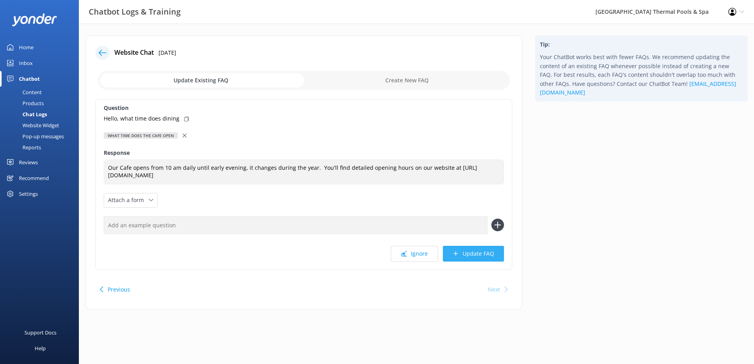
click at [468, 257] on button "Update FAQ" at bounding box center [473, 254] width 61 height 16
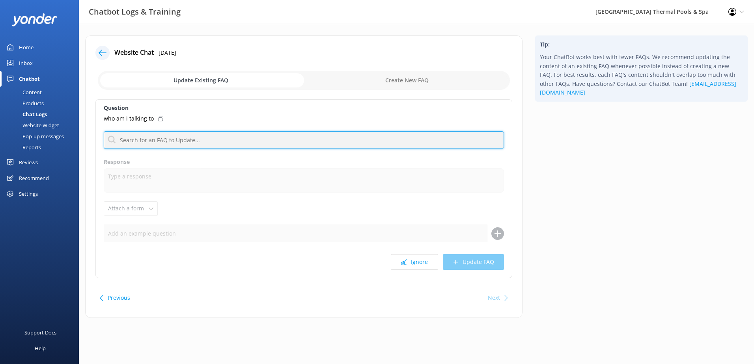
click at [159, 138] on input "text" at bounding box center [304, 140] width 400 height 18
type input "chatbot"
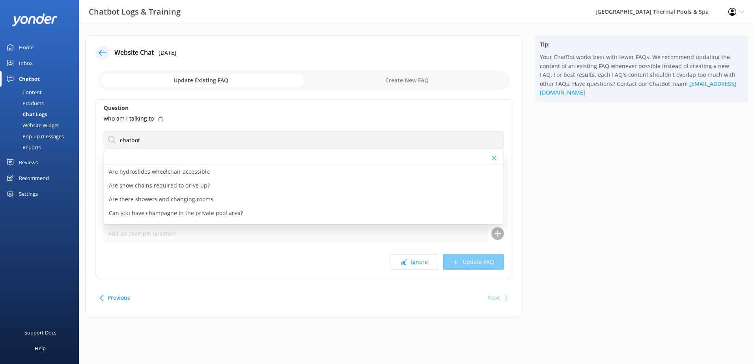
click at [412, 81] on input "checkbox" at bounding box center [304, 80] width 412 height 19
checkbox input "true"
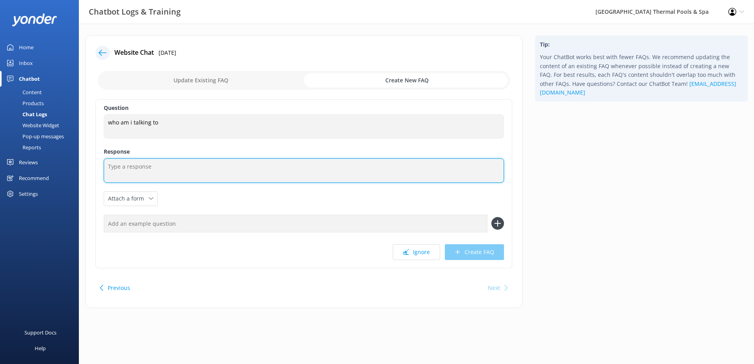
click at [189, 173] on textarea at bounding box center [304, 171] width 400 height 24
type textarea "H"
type textarea "I am a automated Chatbot,"
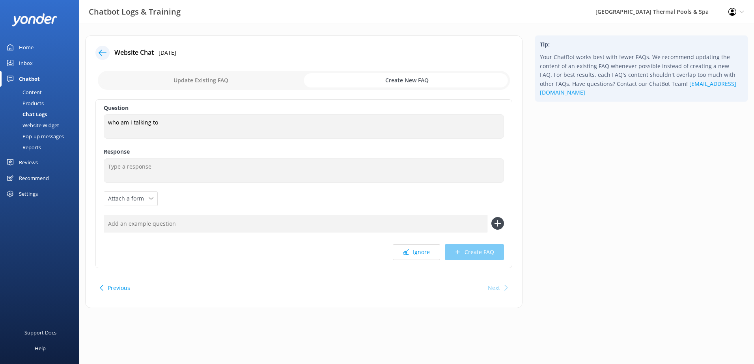
click at [244, 85] on input "checkbox" at bounding box center [304, 80] width 412 height 19
checkbox input "false"
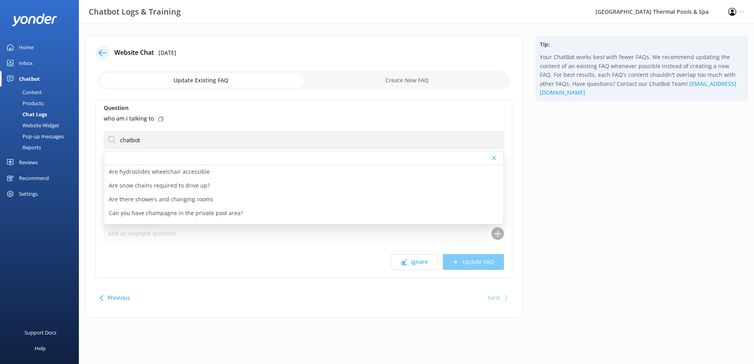
click at [161, 159] on div at bounding box center [303, 158] width 399 height 14
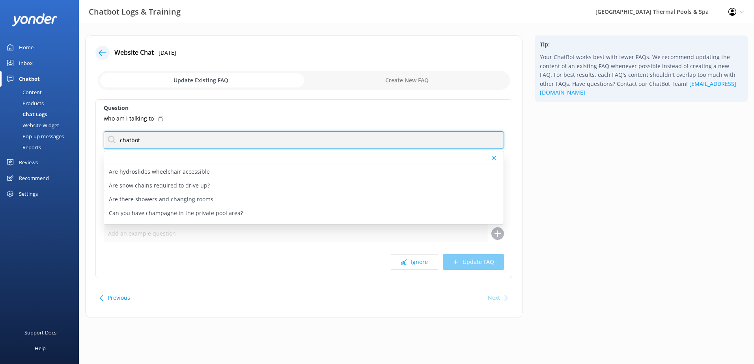
click at [164, 144] on input "chatbot" at bounding box center [304, 140] width 400 height 18
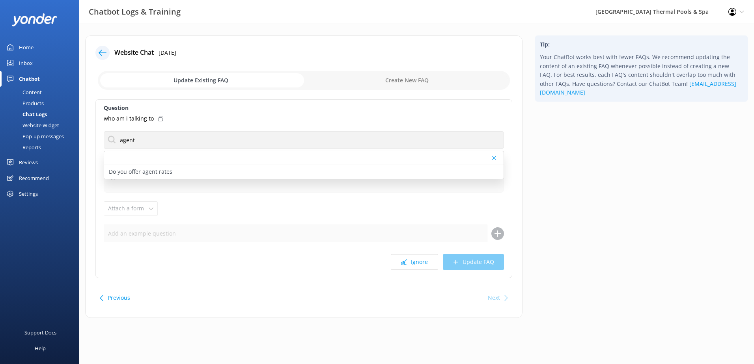
click at [495, 159] on icon at bounding box center [494, 158] width 4 height 5
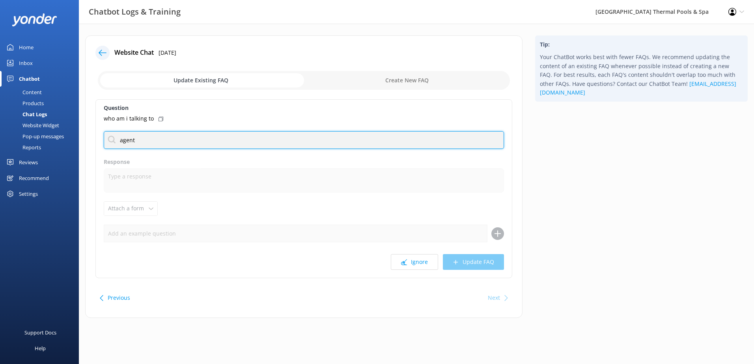
drag, startPoint x: 303, startPoint y: 133, endPoint x: 283, endPoint y: 146, distance: 23.6
click at [299, 136] on input "agent" at bounding box center [304, 140] width 400 height 18
drag, startPoint x: 274, startPoint y: 147, endPoint x: -72, endPoint y: 102, distance: 348.4
click at [0, 102] on html "Chatbot Logs & Training Hanmer Springs Thermal Pools & Spa Profile Settings Log…" at bounding box center [377, 182] width 754 height 364
type input "staff"
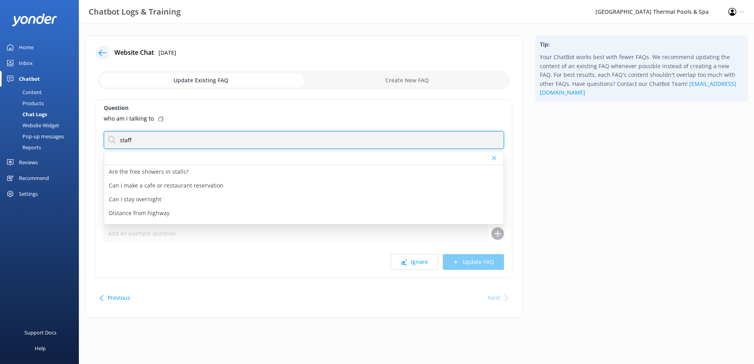
drag, startPoint x: 187, startPoint y: 139, endPoint x: 62, endPoint y: 125, distance: 125.8
click at [83, 126] on div "Website Chat [DATE] Update Existing FAQ Create New FAQ Question who am i talkin…" at bounding box center [304, 180] width 450 height 291
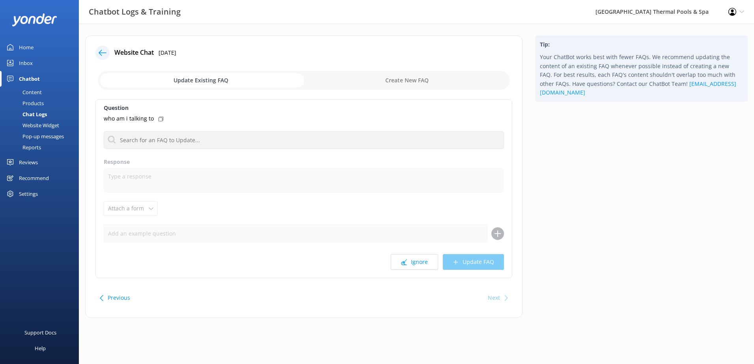
click at [435, 73] on input "checkbox" at bounding box center [304, 80] width 412 height 19
checkbox input "true"
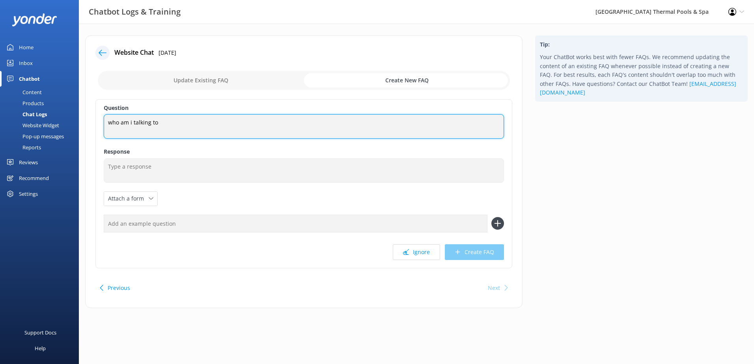
click at [226, 131] on textarea "who am i talking to" at bounding box center [304, 126] width 400 height 24
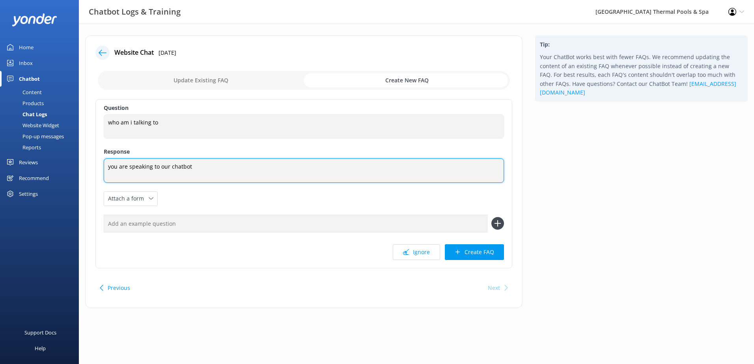
click at [111, 167] on textarea "you are speaking to our chatbot" at bounding box center [304, 171] width 400 height 24
click at [224, 170] on textarea "You are speaking to our chatbot" at bounding box center [304, 171] width 400 height 24
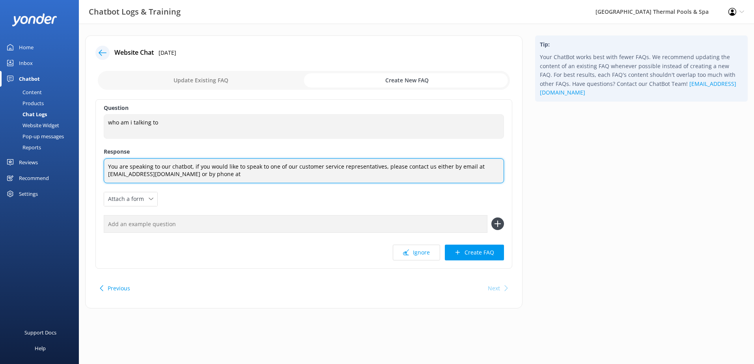
click at [241, 180] on textarea "You are speaking to our chatbot, if you would like to speak to one of our custo…" at bounding box center [304, 171] width 400 height 25
paste textarea "0800 442 663"
type textarea "You are speaking to our chatbot, if you would like to speak to one of our custo…"
click at [298, 175] on textarea "You are speaking to our chatbot, if you would like to speak to one of our custo…" at bounding box center [304, 171] width 400 height 25
